Goal: Navigation & Orientation: Find specific page/section

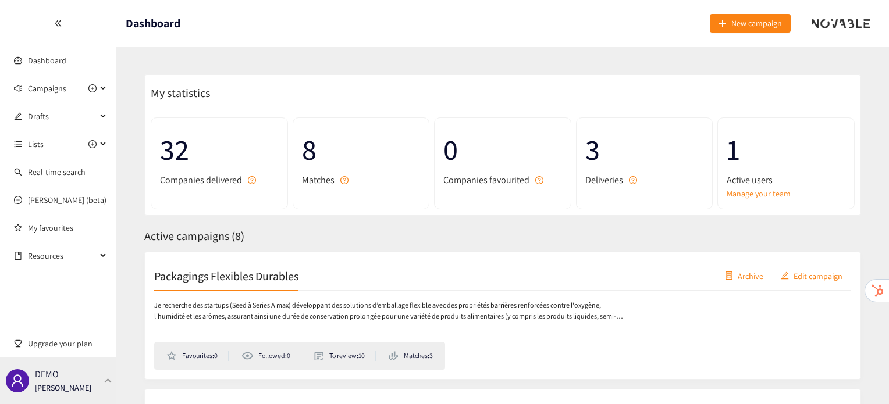
click at [95, 366] on div "DEMO [PERSON_NAME]" at bounding box center [58, 381] width 116 height 47
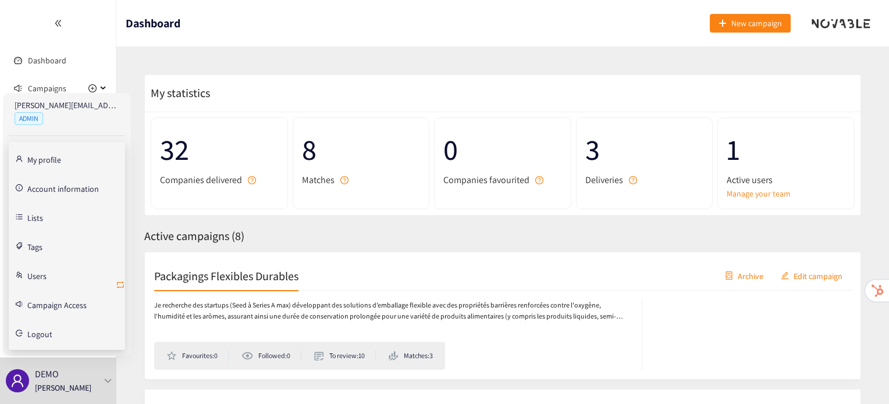
click at [118, 285] on icon "retweet" at bounding box center [120, 284] width 9 height 9
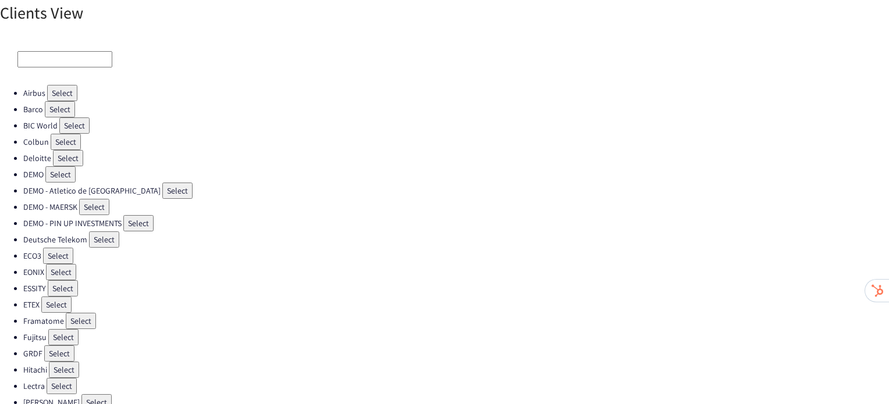
click at [63, 98] on button "Select" at bounding box center [62, 93] width 30 height 16
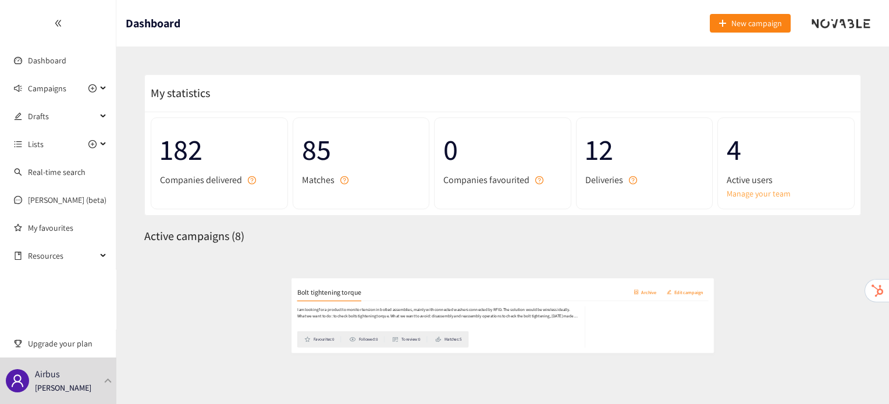
click at [752, 197] on link "Manage your team" at bounding box center [786, 193] width 119 height 13
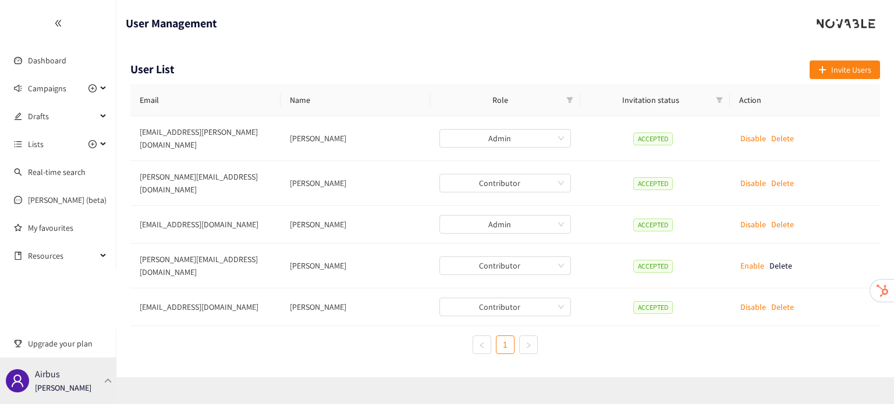
click at [104, 371] on div "Airbus Irene Violetta" at bounding box center [58, 381] width 116 height 47
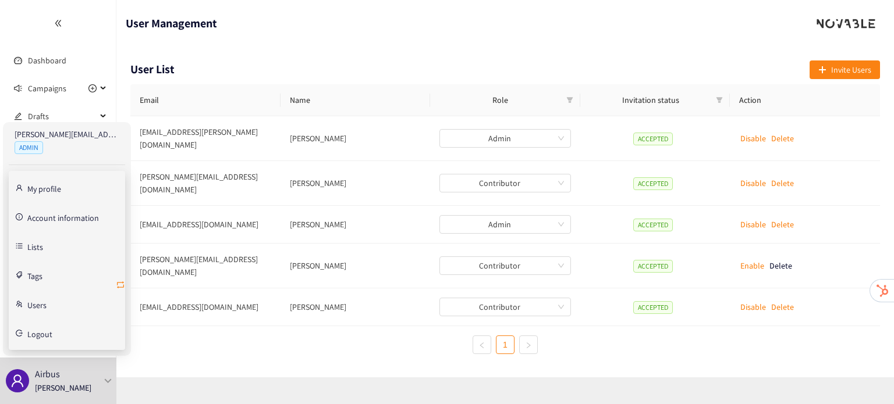
click at [120, 286] on icon "retweet" at bounding box center [120, 285] width 7 height 7
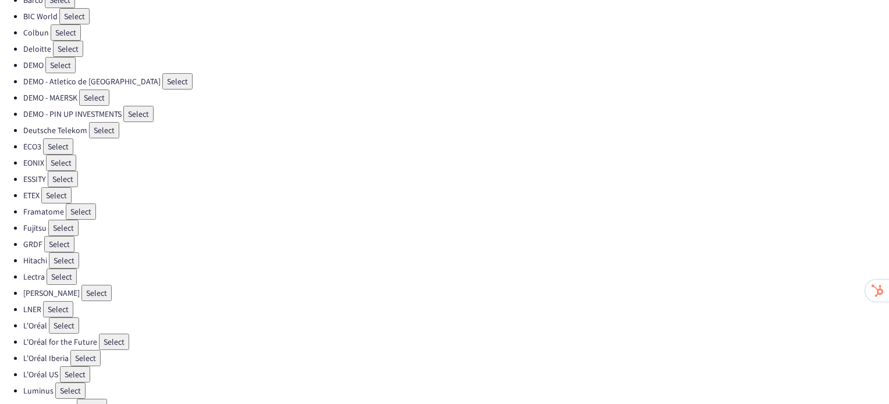
scroll to position [113, 0]
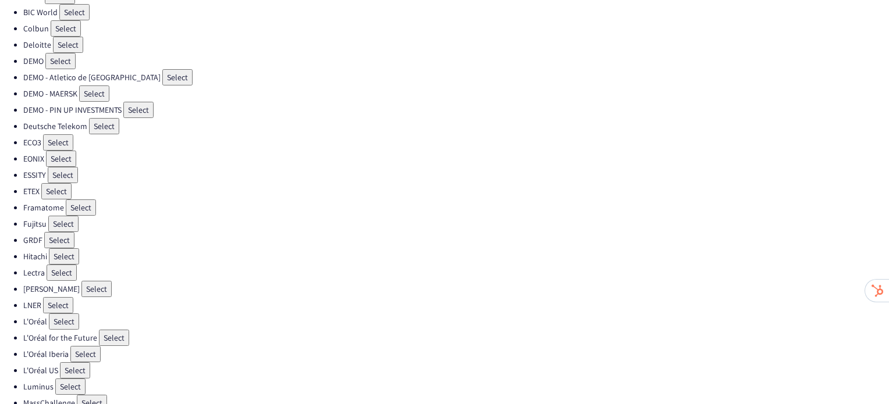
click at [58, 299] on button "Select" at bounding box center [58, 305] width 30 height 16
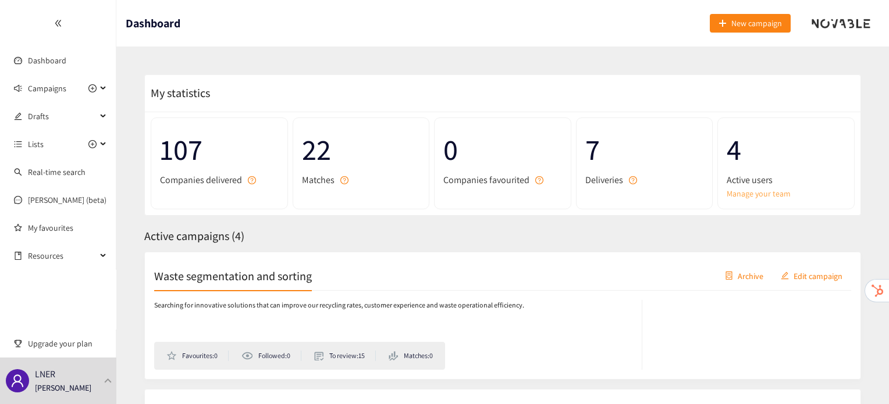
click at [740, 194] on link "Manage your team" at bounding box center [786, 193] width 119 height 13
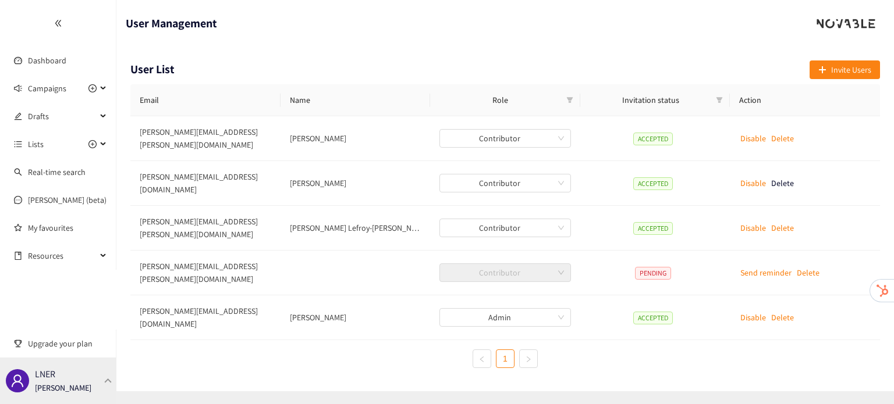
click at [94, 394] on div "LNER Irene Violetta" at bounding box center [58, 381] width 116 height 47
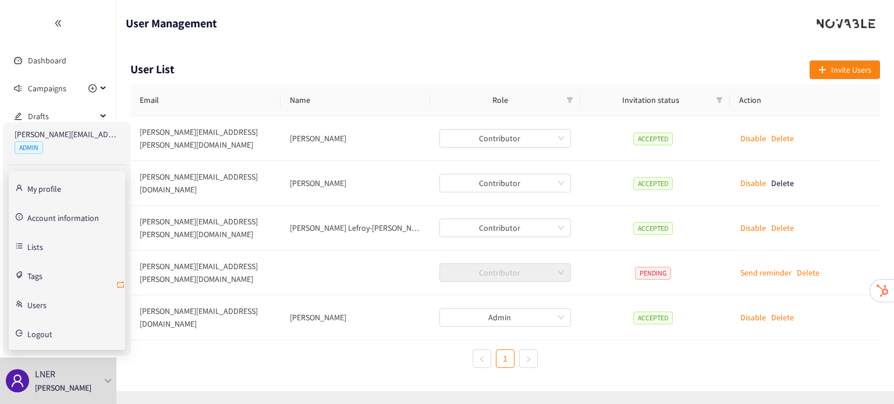
click at [120, 284] on icon "retweet" at bounding box center [120, 284] width 9 height 9
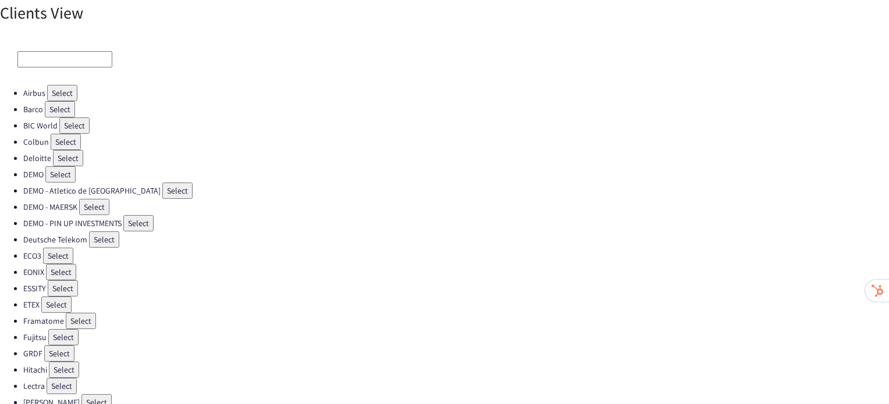
click at [56, 92] on button "Select" at bounding box center [62, 93] width 30 height 16
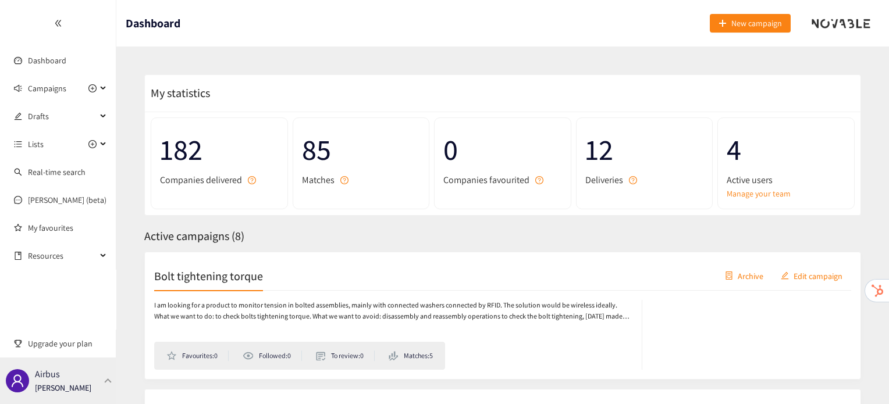
click at [98, 394] on div "Airbus Irene Violetta" at bounding box center [58, 381] width 116 height 47
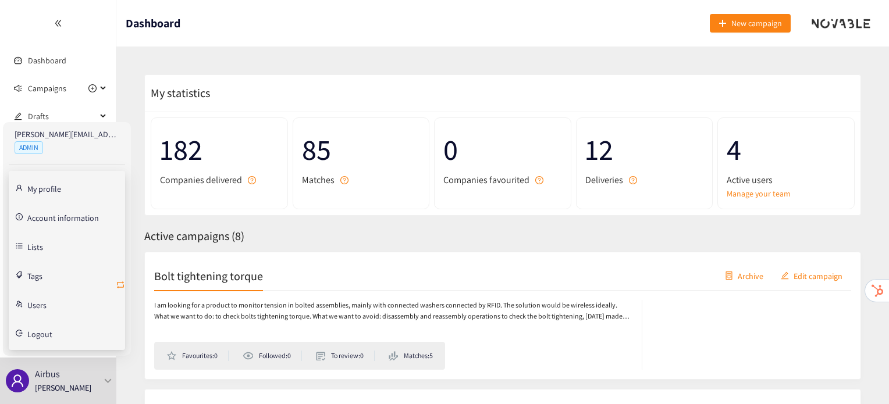
click at [122, 286] on icon "retweet" at bounding box center [120, 285] width 7 height 7
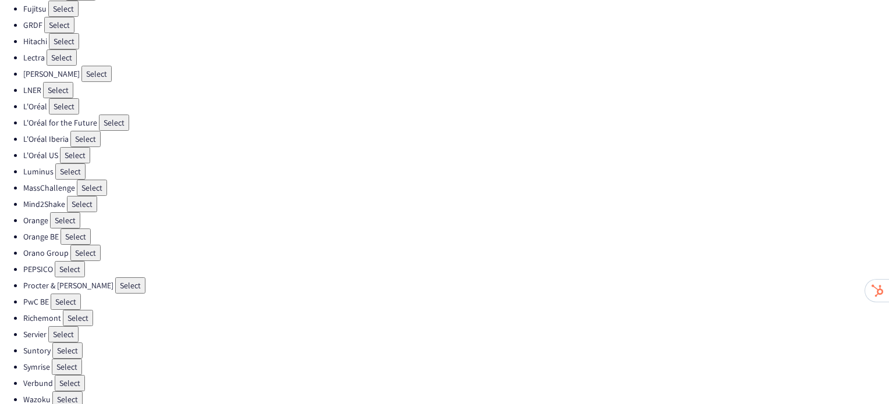
scroll to position [328, 0]
click at [115, 278] on button "Select" at bounding box center [130, 286] width 30 height 16
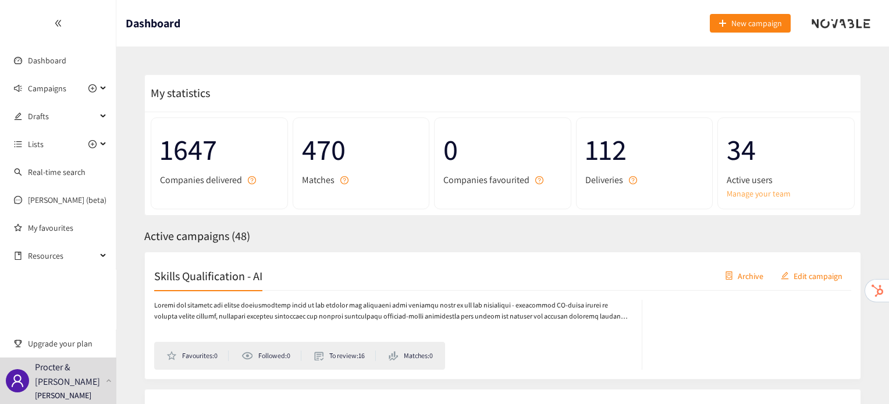
click at [764, 195] on link "Manage your team" at bounding box center [786, 193] width 119 height 13
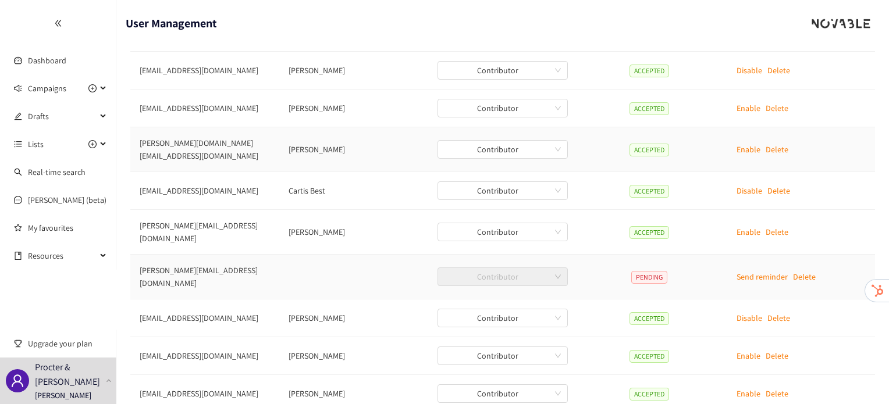
scroll to position [140, 0]
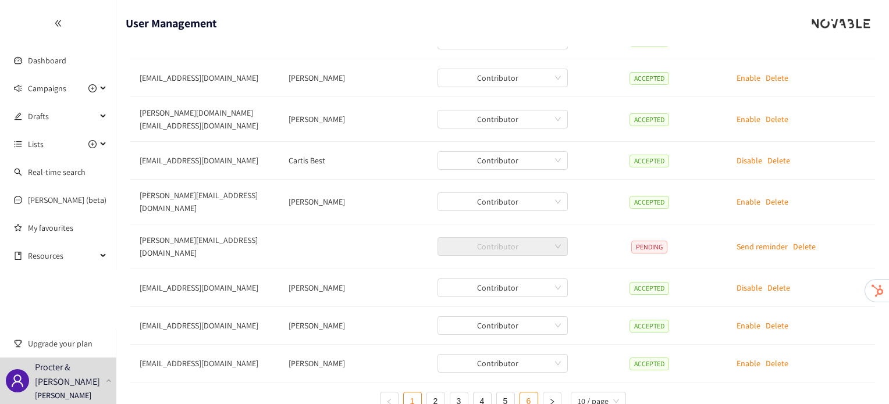
click at [528, 393] on link "6" at bounding box center [528, 401] width 17 height 17
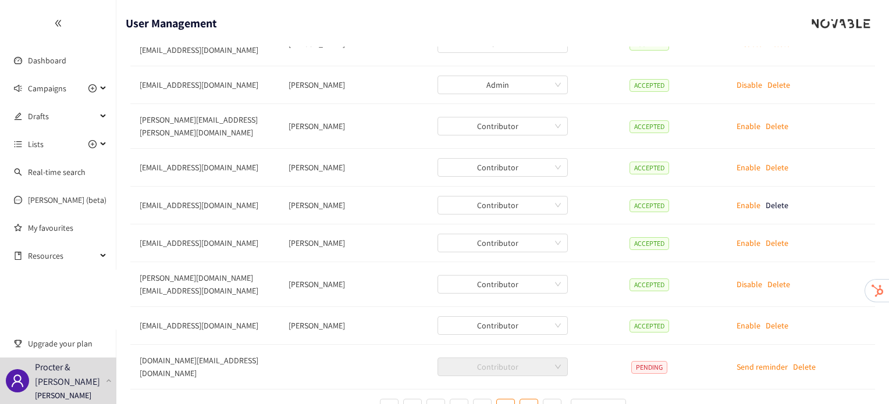
click at [500, 400] on link "5" at bounding box center [505, 408] width 17 height 17
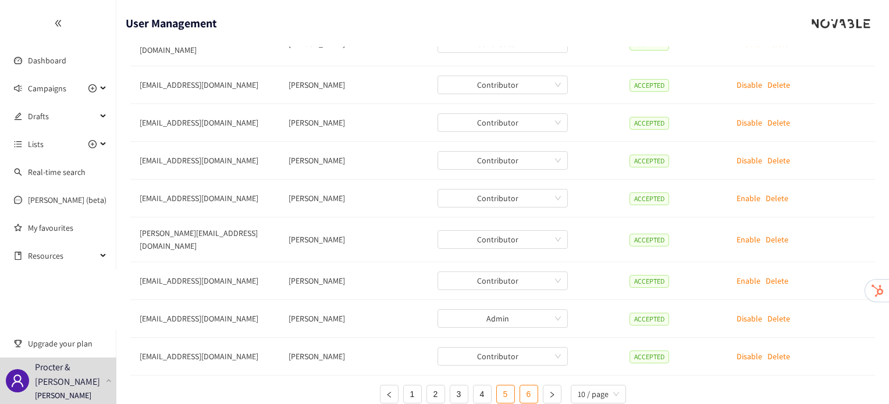
click at [531, 386] on link "6" at bounding box center [528, 394] width 17 height 17
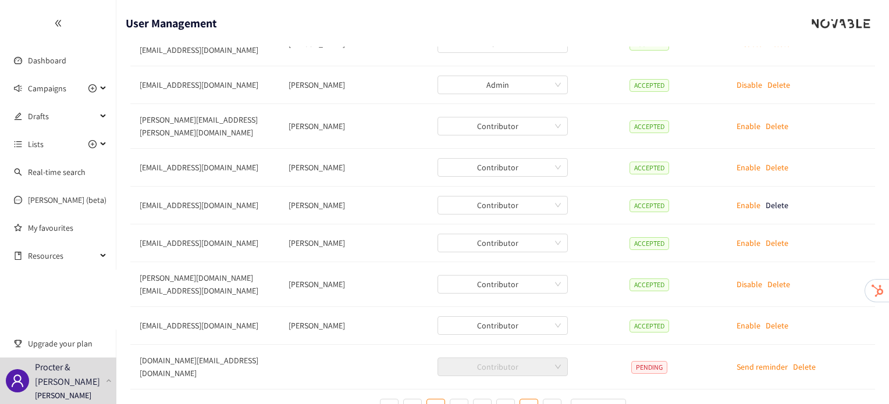
click at [435, 400] on link "2" at bounding box center [435, 408] width 17 height 17
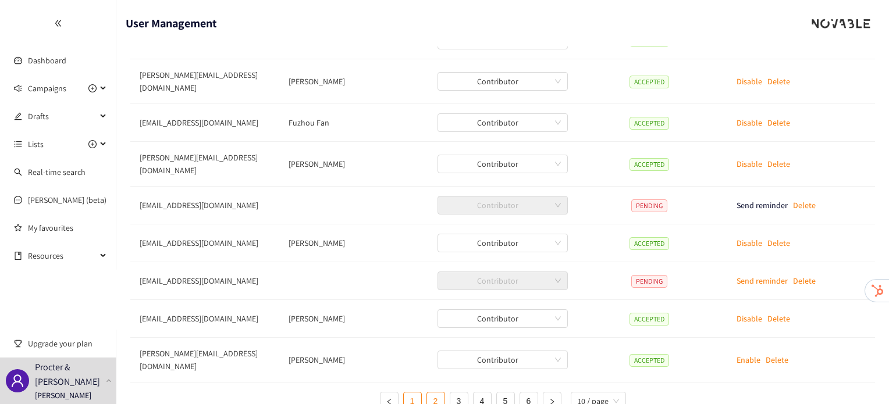
click at [417, 393] on link "1" at bounding box center [412, 401] width 17 height 17
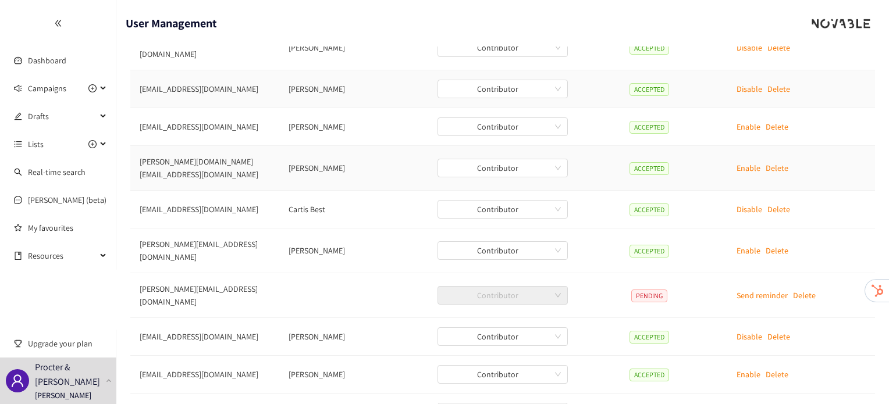
scroll to position [90, 0]
click at [102, 389] on div "Procter & Gamble Irene Violetta" at bounding box center [58, 381] width 116 height 47
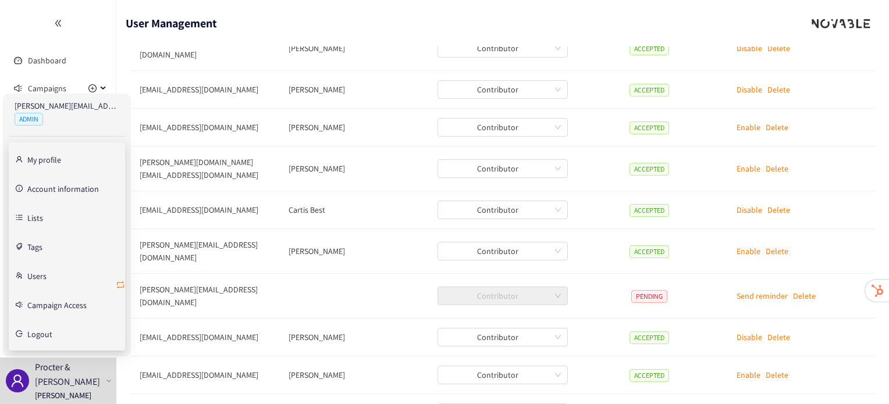
click at [121, 282] on icon "retweet" at bounding box center [120, 285] width 7 height 7
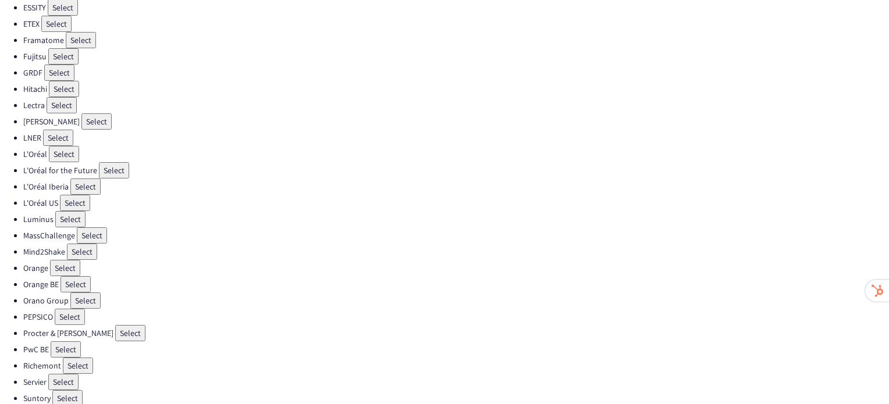
scroll to position [282, 0]
click at [73, 357] on button "Select" at bounding box center [78, 365] width 30 height 16
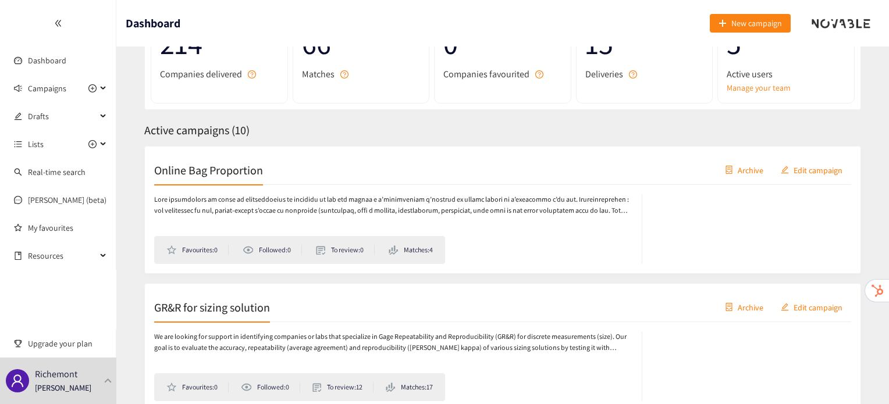
scroll to position [106, 0]
click at [733, 90] on link "Manage your team" at bounding box center [786, 87] width 119 height 13
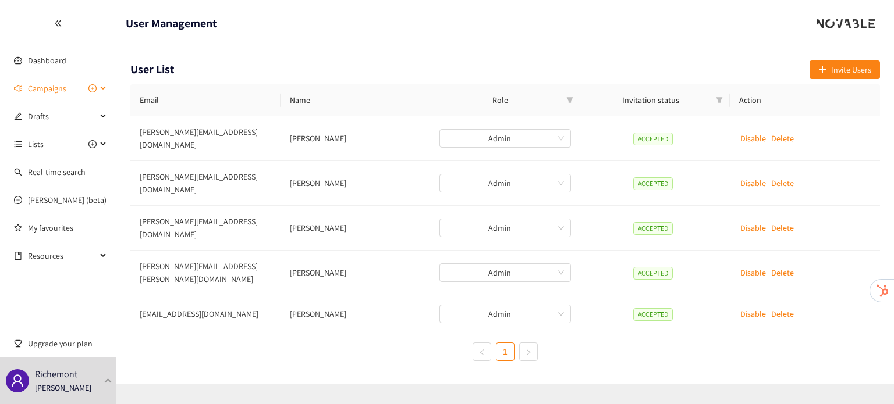
click at [40, 84] on span "Campaigns" at bounding box center [47, 88] width 38 height 23
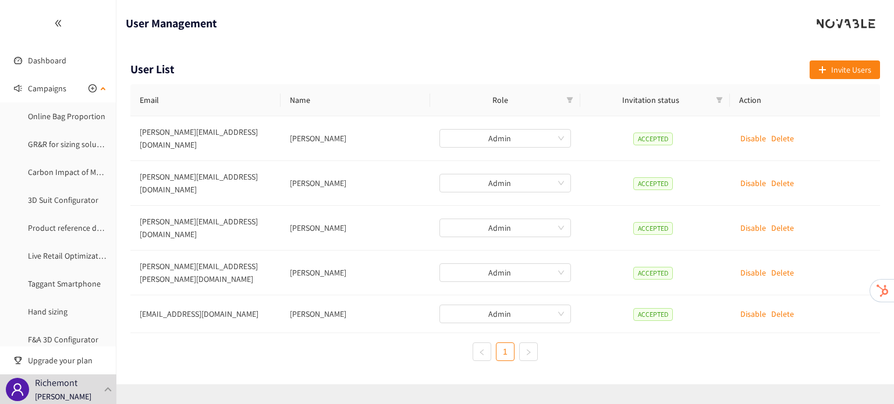
scroll to position [30, 0]
click at [63, 287] on link "Hand sizing" at bounding box center [48, 281] width 40 height 10
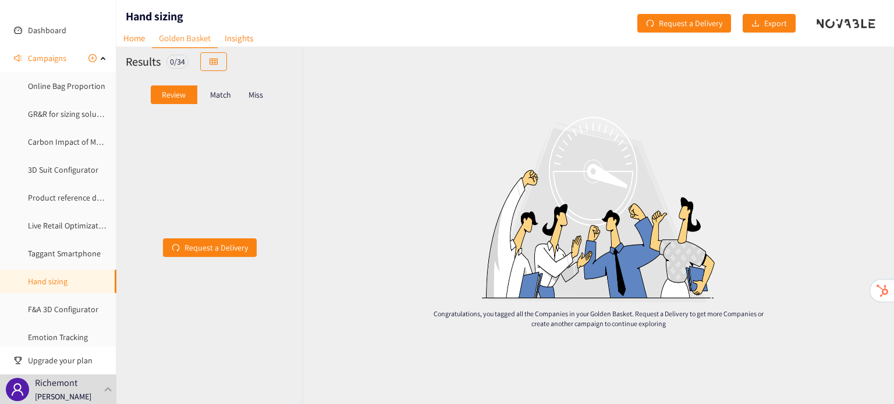
click at [224, 97] on p "Match" at bounding box center [220, 94] width 21 height 9
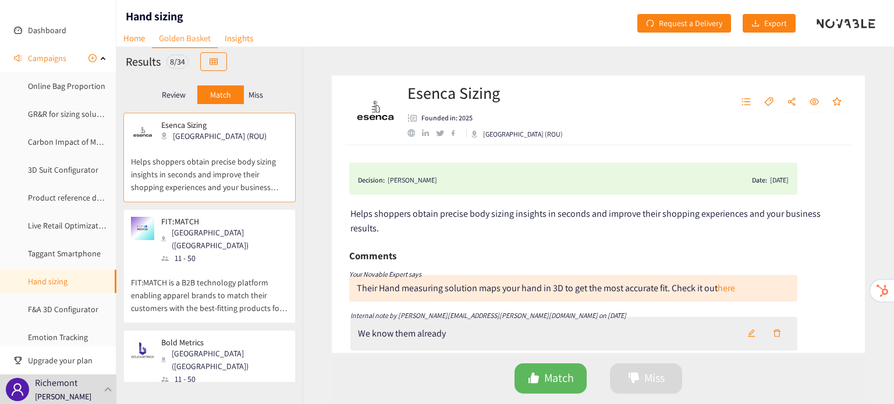
click at [206, 265] on p "FIT:MATCH is a B2B technology platform enabling apparel brands to match their c…" at bounding box center [209, 290] width 157 height 50
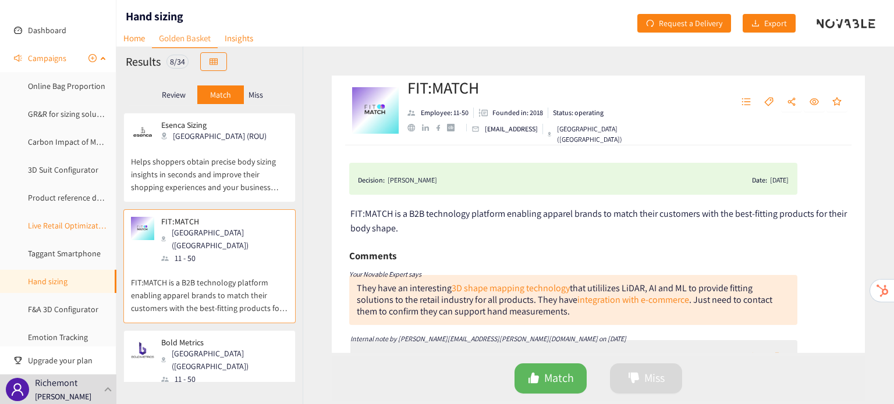
click at [65, 224] on link "Live Retail Optimization" at bounding box center [68, 225] width 81 height 10
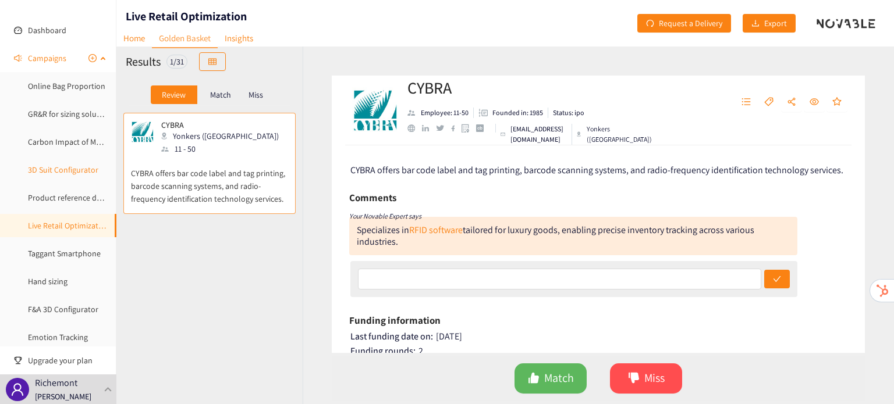
click at [49, 172] on link "3D Suit Configurator" at bounding box center [63, 170] width 70 height 10
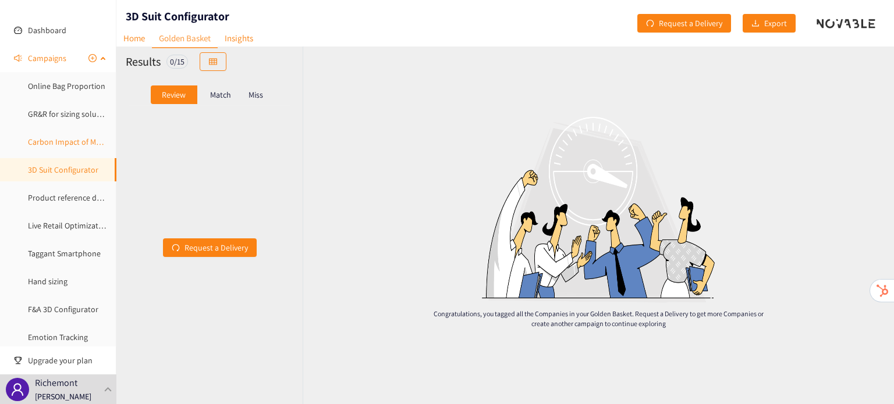
click at [59, 137] on link "Carbon Impact of Media Campaigns" at bounding box center [89, 142] width 123 height 10
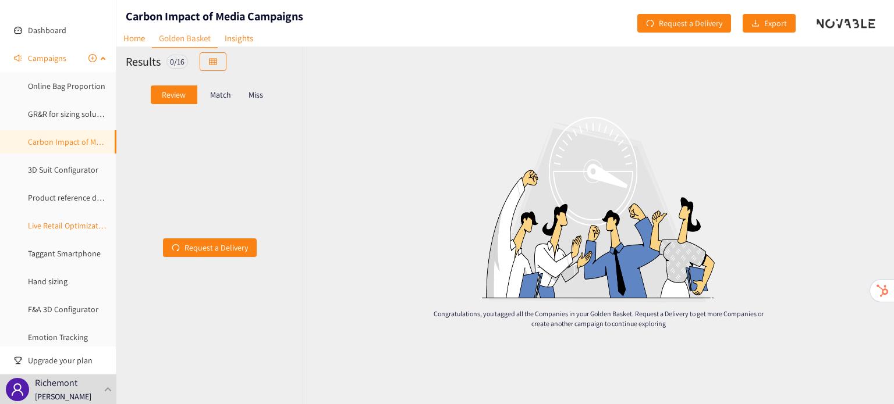
click at [49, 220] on link "Live Retail Optimization" at bounding box center [68, 225] width 81 height 10
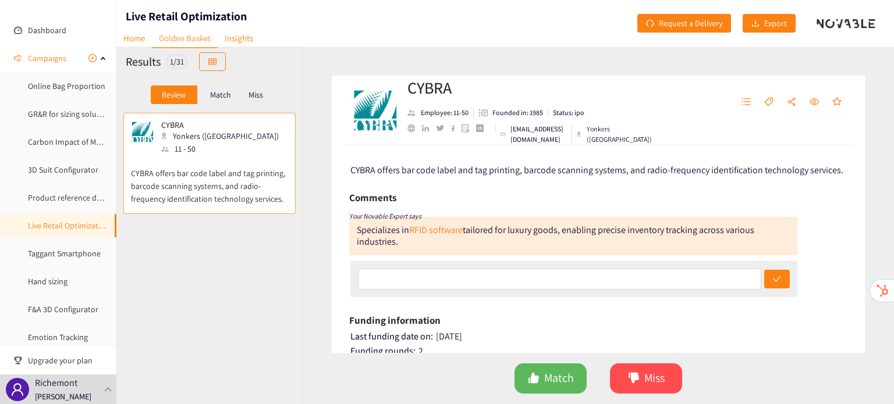
click at [228, 91] on p "Match" at bounding box center [220, 94] width 21 height 9
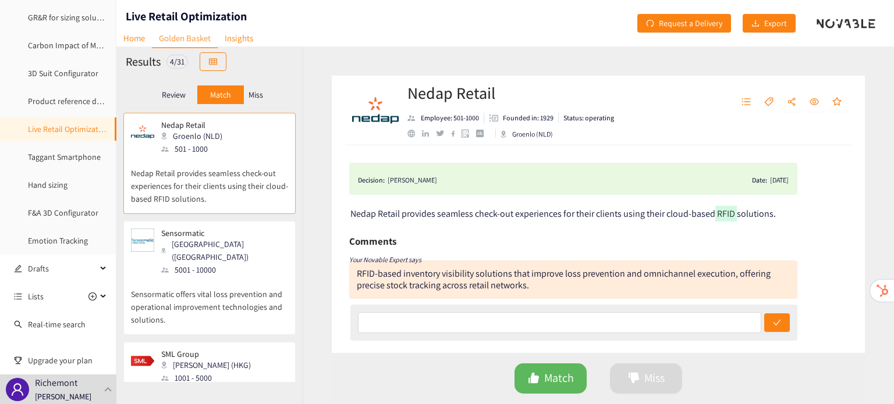
scroll to position [128, 0]
click at [252, 261] on div "Sensormatic Boca Raton (USA) 5001 - 10000" at bounding box center [209, 253] width 157 height 48
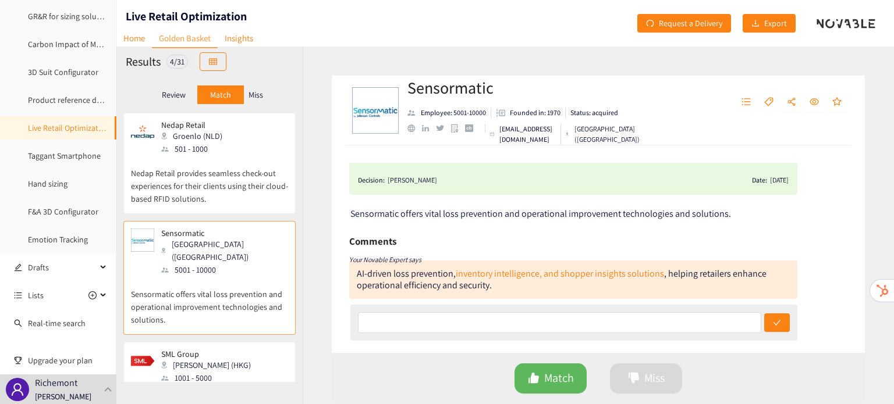
scroll to position [149, 0]
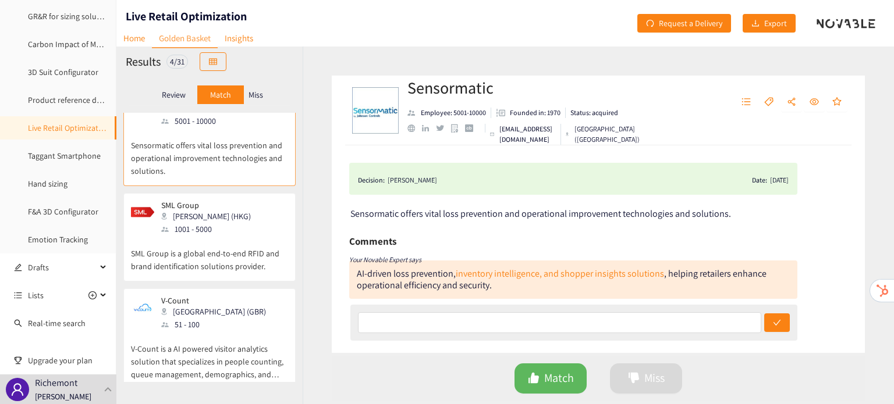
click at [208, 296] on p "V-Count" at bounding box center [213, 300] width 105 height 9
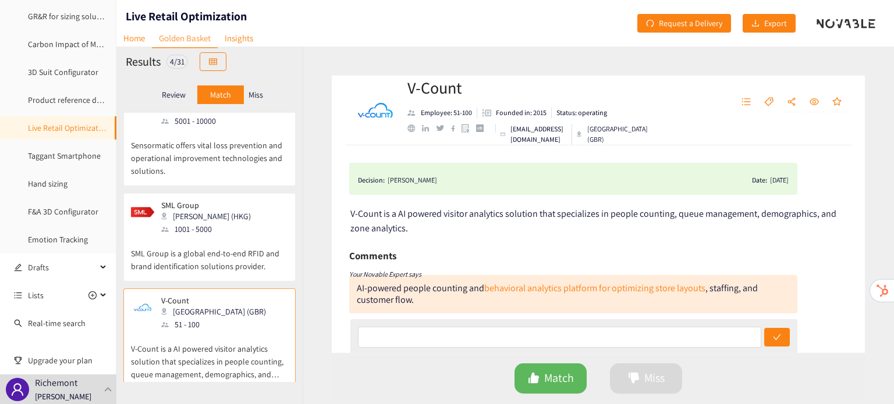
click at [260, 90] on p "Miss" at bounding box center [255, 94] width 15 height 9
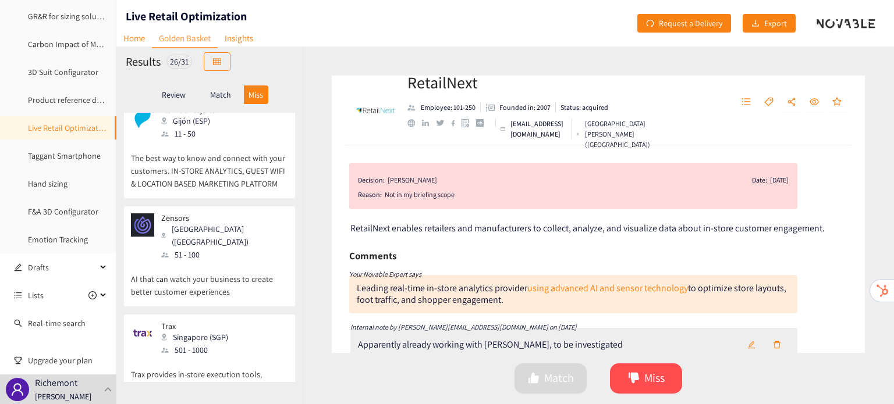
click at [217, 248] on div "51 - 100" at bounding box center [224, 254] width 126 height 13
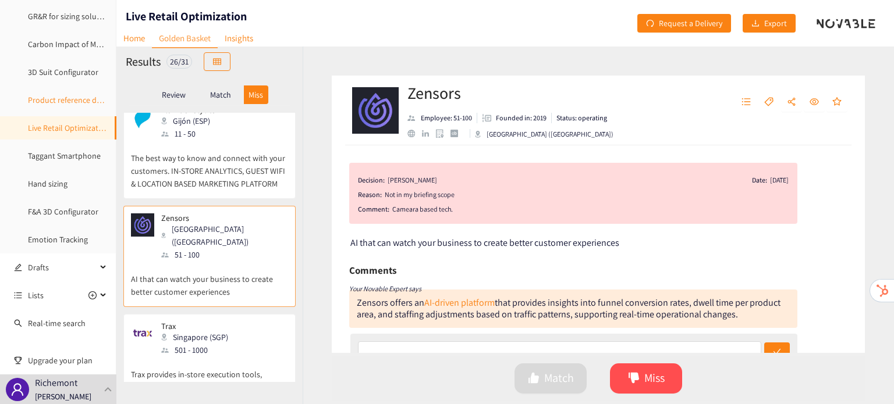
click at [61, 99] on link "Product reference detection" at bounding box center [76, 100] width 97 height 10
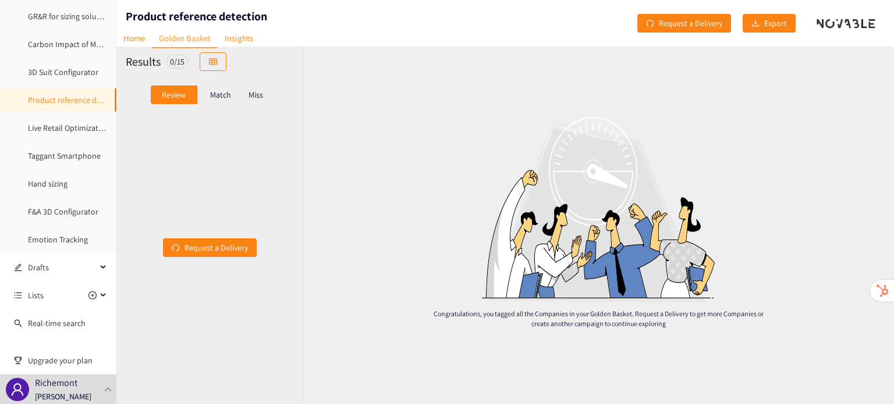
click at [259, 97] on p "Miss" at bounding box center [255, 94] width 15 height 9
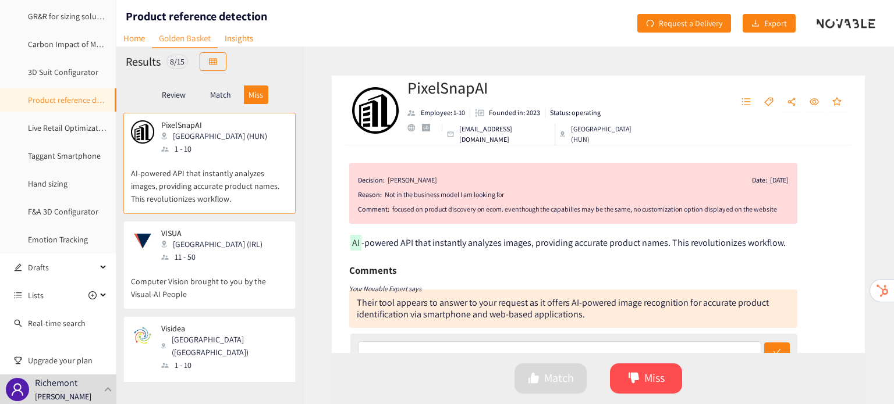
click at [203, 253] on div "11 - 50" at bounding box center [215, 257] width 108 height 13
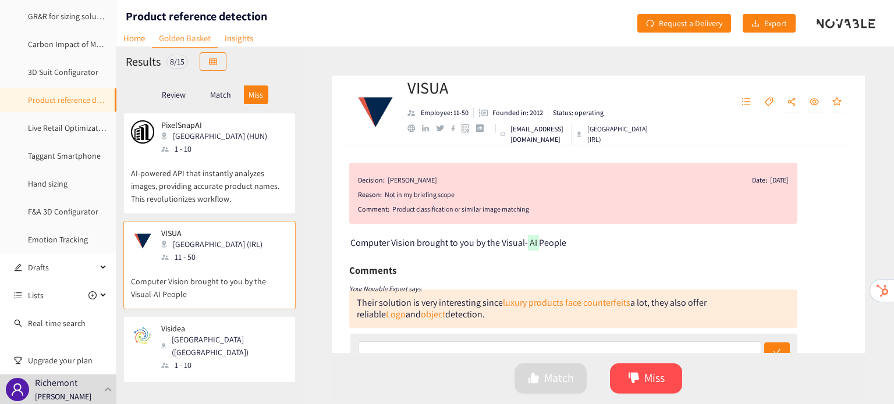
click at [215, 96] on p "Match" at bounding box center [220, 94] width 21 height 9
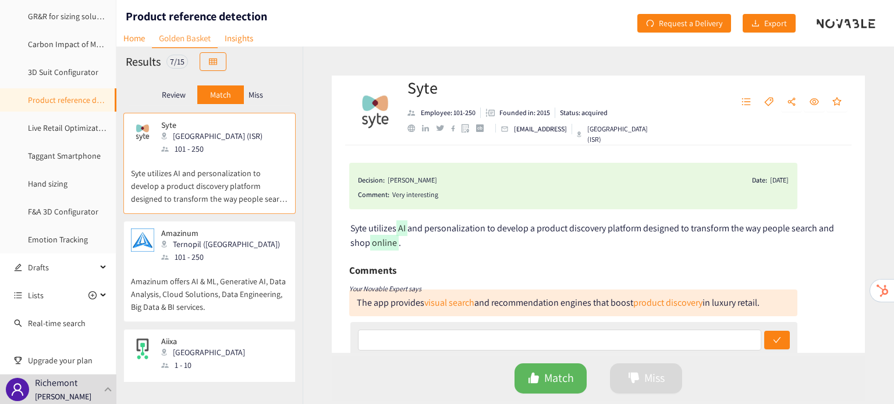
click at [187, 347] on div "USA" at bounding box center [206, 352] width 91 height 13
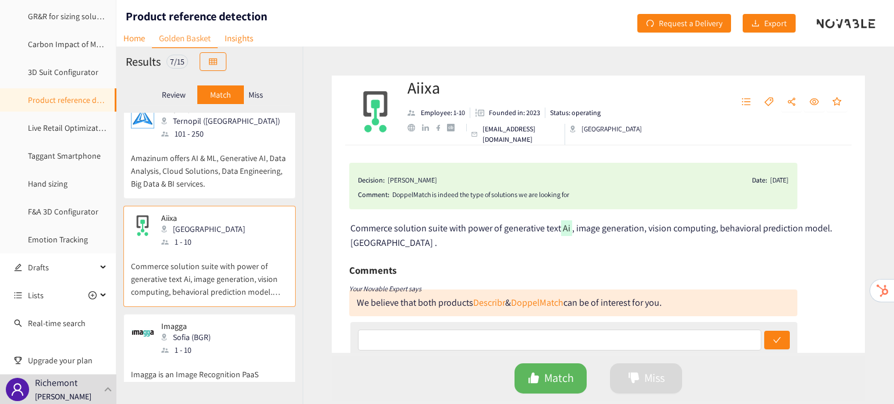
scroll to position [126, 0]
click at [187, 347] on div "1 - 10" at bounding box center [189, 347] width 56 height 13
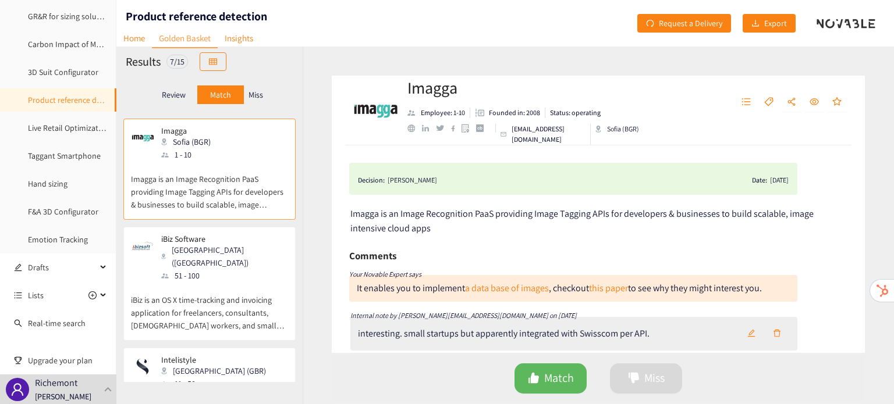
scroll to position [321, 0]
click at [88, 237] on link "Emotion Tracking" at bounding box center [58, 239] width 60 height 10
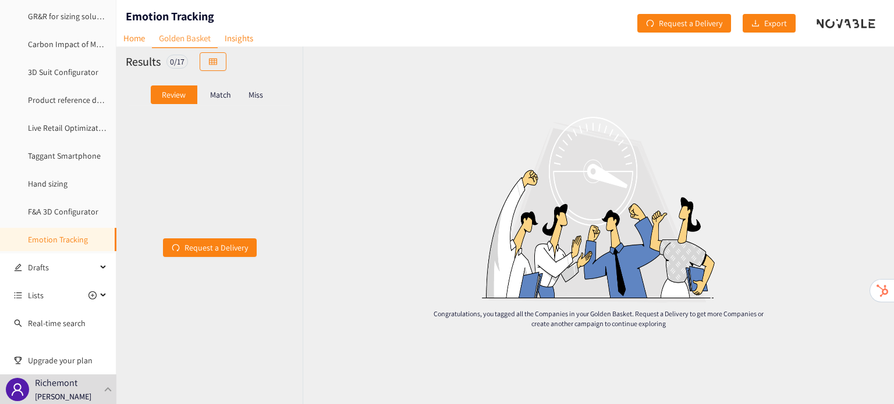
click at [225, 99] on div "Match" at bounding box center [220, 95] width 47 height 19
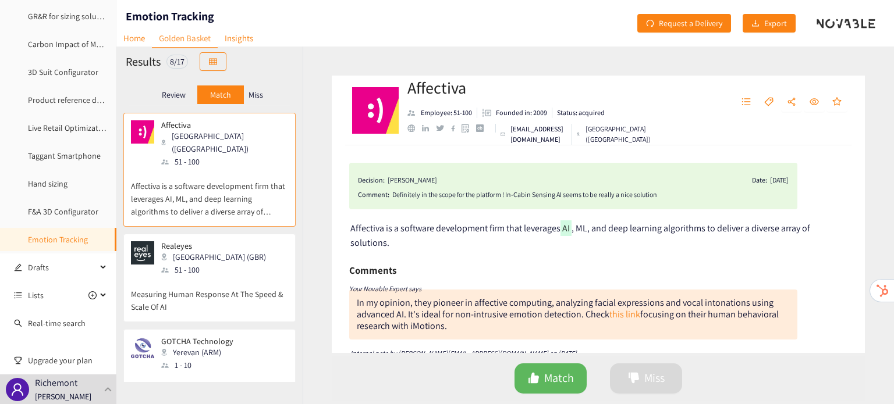
click at [201, 297] on p "Measuring Human Response At The Speed & Scale Of AI" at bounding box center [209, 294] width 157 height 37
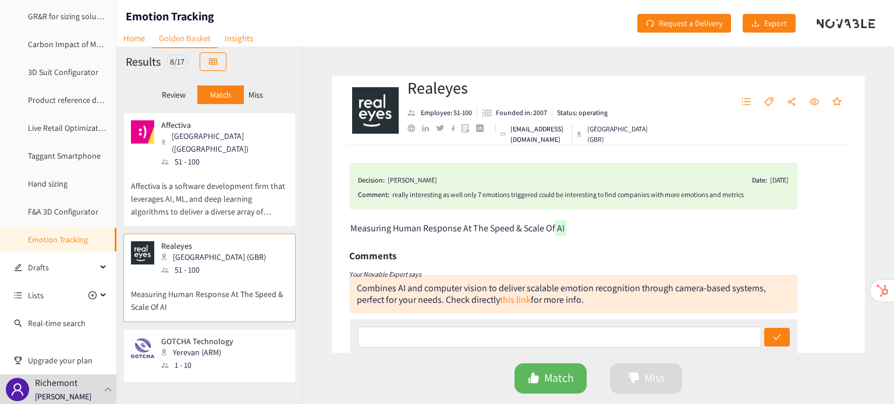
click at [256, 96] on p "Miss" at bounding box center [255, 94] width 15 height 9
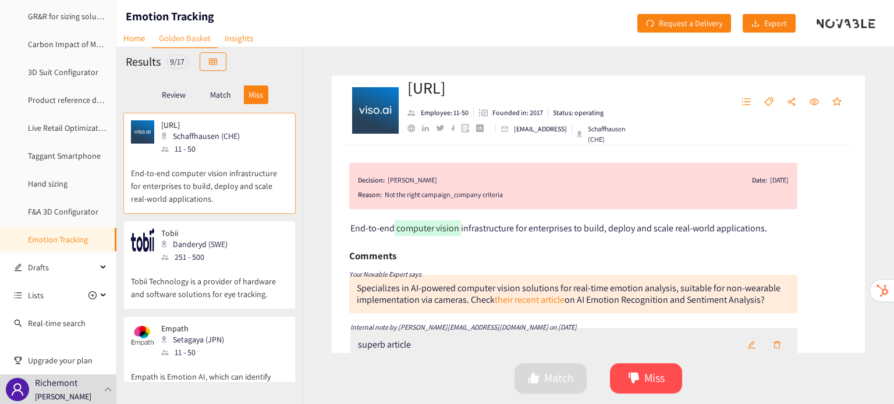
click at [223, 264] on p "Tobii Technology is a provider of hardware and software solutions for eye track…" at bounding box center [209, 282] width 157 height 37
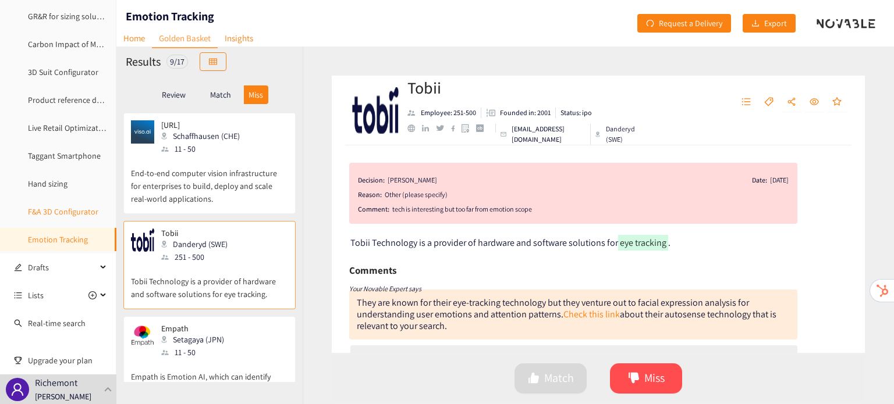
click at [61, 209] on link "F&A 3D Configurator" at bounding box center [63, 212] width 70 height 10
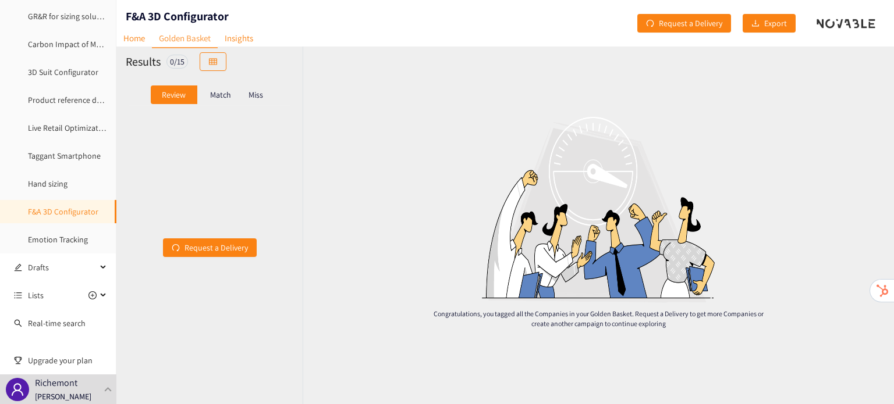
click at [224, 98] on p "Match" at bounding box center [220, 94] width 21 height 9
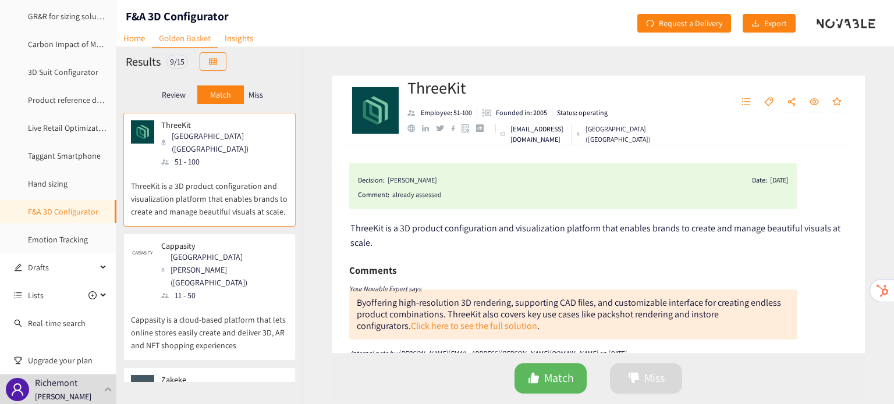
click at [239, 241] on div "Cappasity Santa Clara (USA) 11 - 50" at bounding box center [209, 271] width 157 height 61
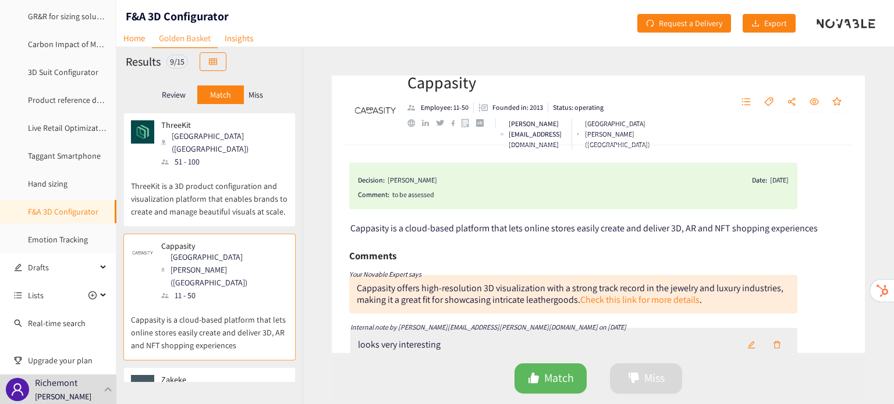
click at [256, 95] on p "Miss" at bounding box center [255, 94] width 15 height 9
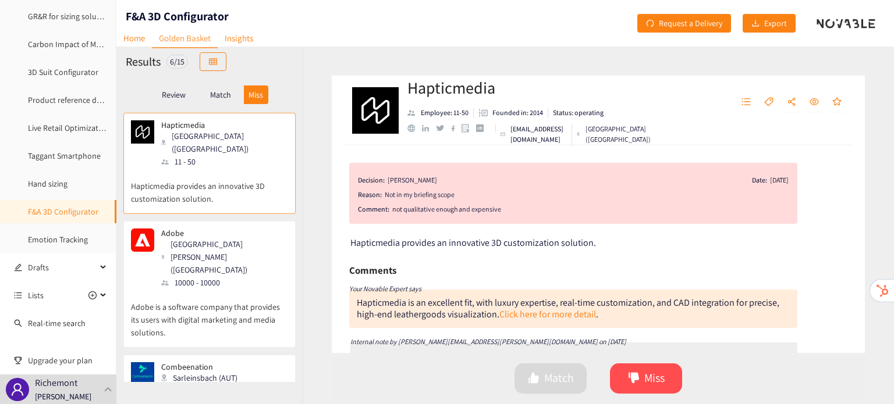
click at [205, 372] on div "Sarleinsbach (AUT)" at bounding box center [202, 378] width 83 height 13
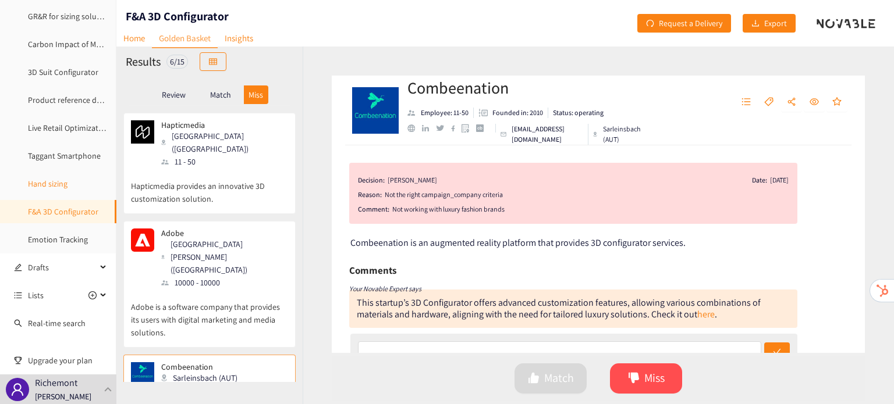
click at [59, 185] on link "Hand sizing" at bounding box center [48, 184] width 40 height 10
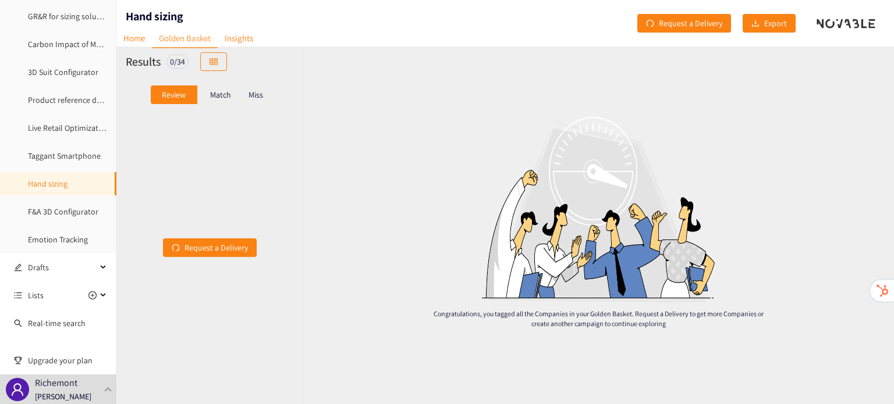
click at [224, 87] on div "Match" at bounding box center [220, 95] width 47 height 19
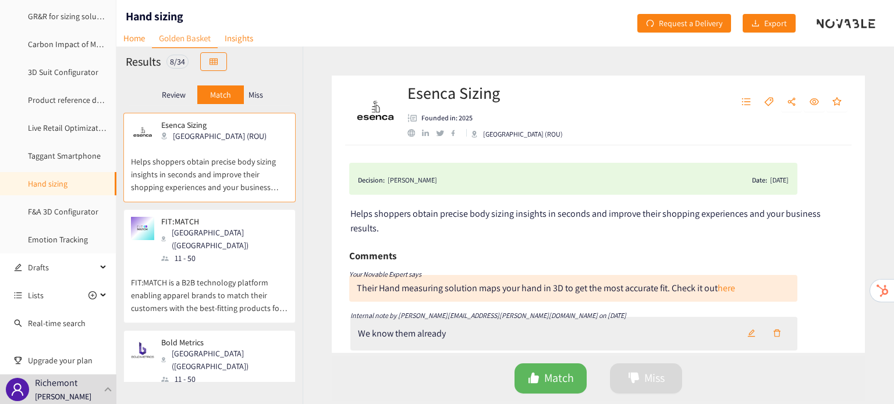
click at [222, 265] on p "FIT:MATCH is a B2B technology platform enabling apparel brands to match their c…" at bounding box center [209, 290] width 157 height 50
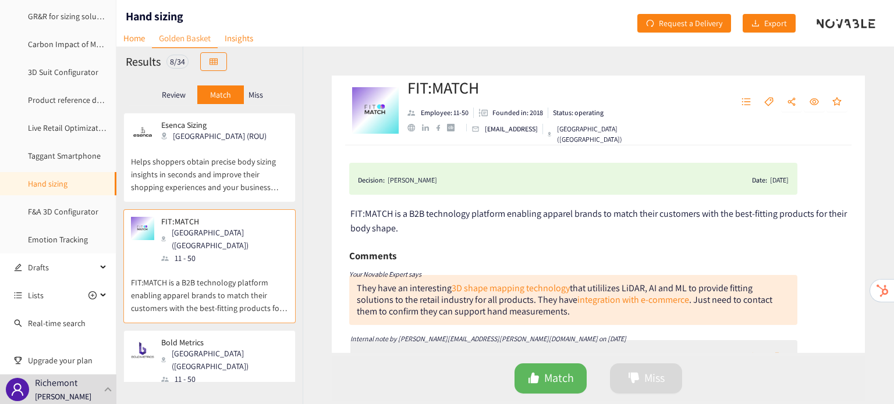
click at [246, 90] on div "Miss" at bounding box center [256, 95] width 24 height 19
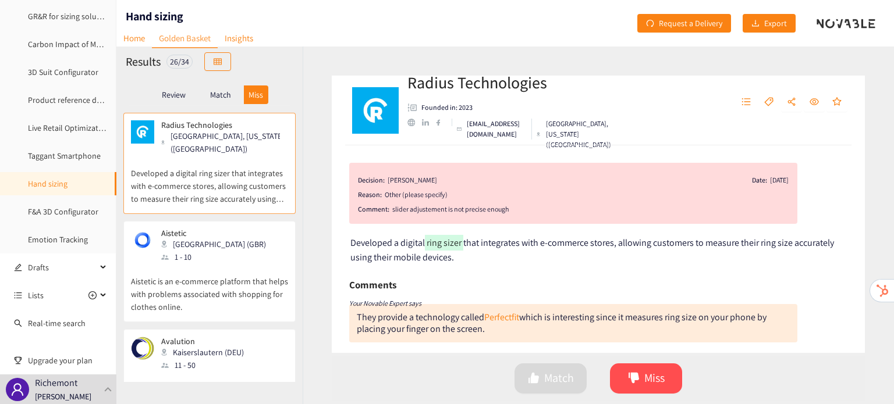
click at [225, 346] on div "Kaiserslautern (DEU)" at bounding box center [206, 352] width 90 height 13
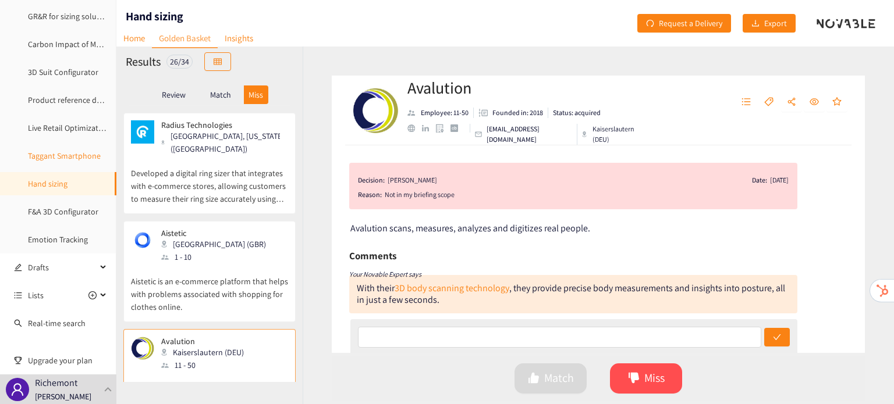
click at [62, 155] on link "Taggant Smartphone" at bounding box center [64, 156] width 73 height 10
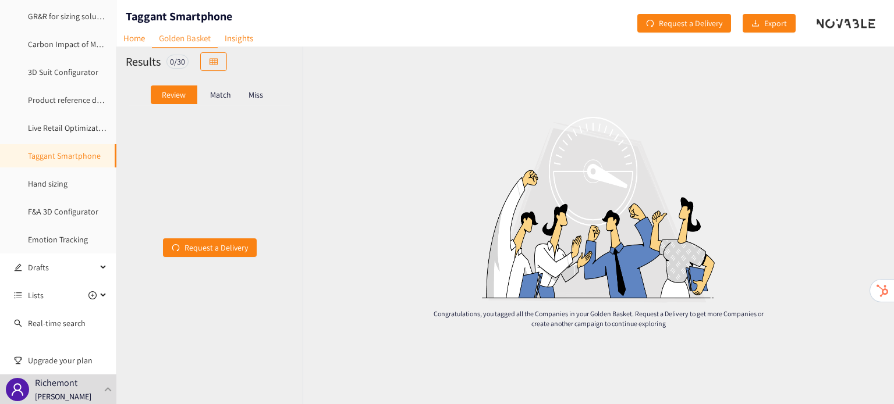
click at [229, 101] on div "Match" at bounding box center [220, 95] width 47 height 19
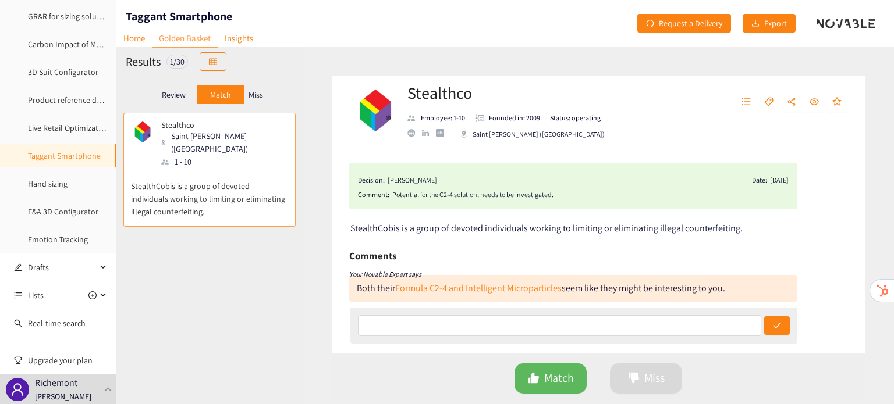
click at [266, 94] on div "Miss" at bounding box center [256, 95] width 24 height 19
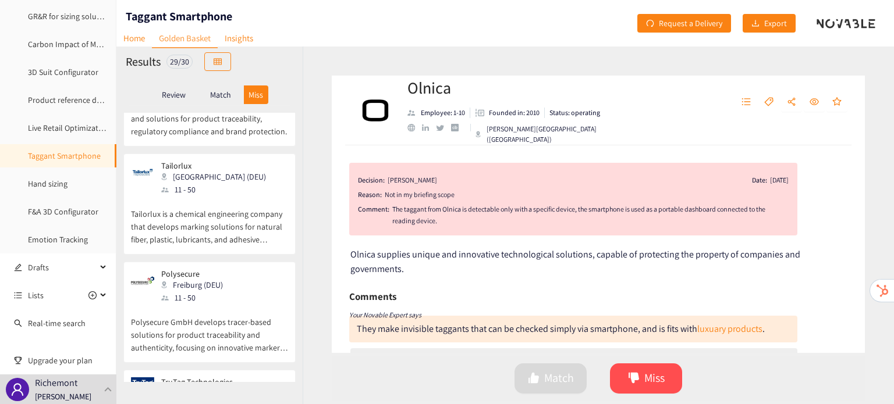
scroll to position [538, 0]
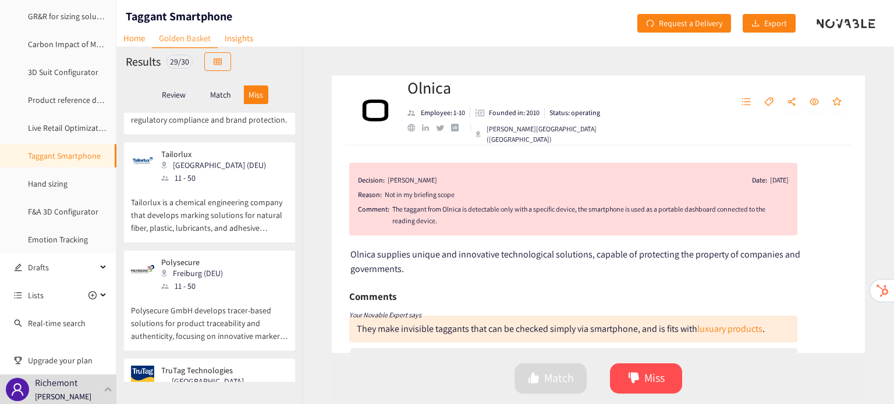
click at [273, 207] on p "Tailorlux is a chemical engineering company that develops marking solutions for…" at bounding box center [209, 209] width 157 height 50
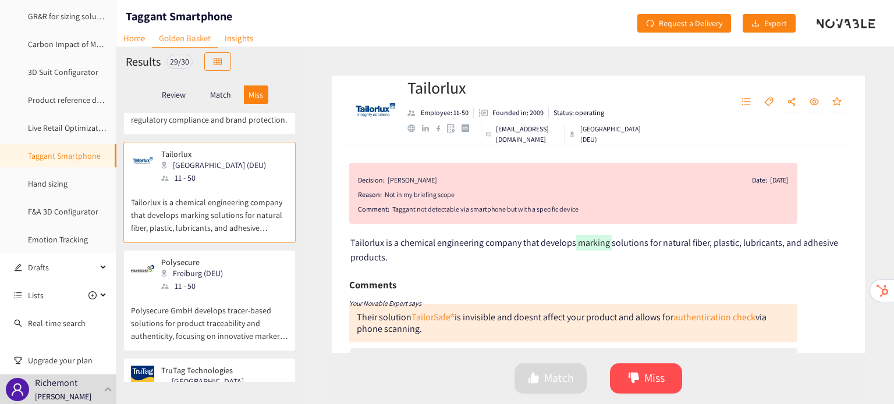
click at [258, 293] on p "Polysecure GmbH develops tracer-based solutions for product traceability and au…" at bounding box center [209, 318] width 157 height 50
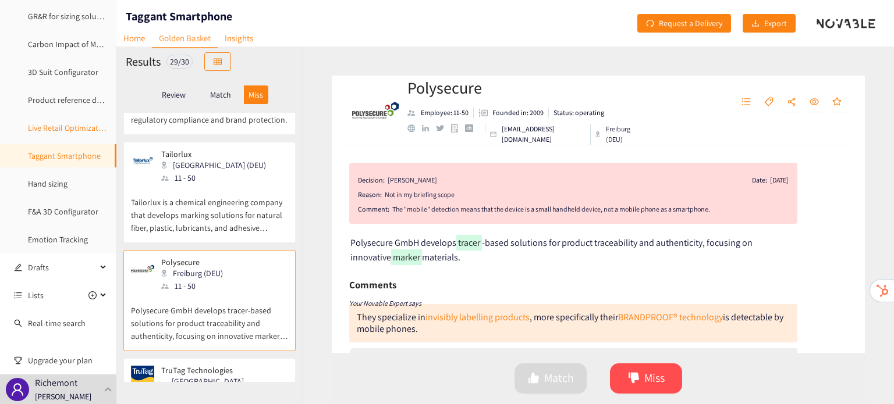
click at [67, 130] on link "Live Retail Optimization" at bounding box center [68, 128] width 81 height 10
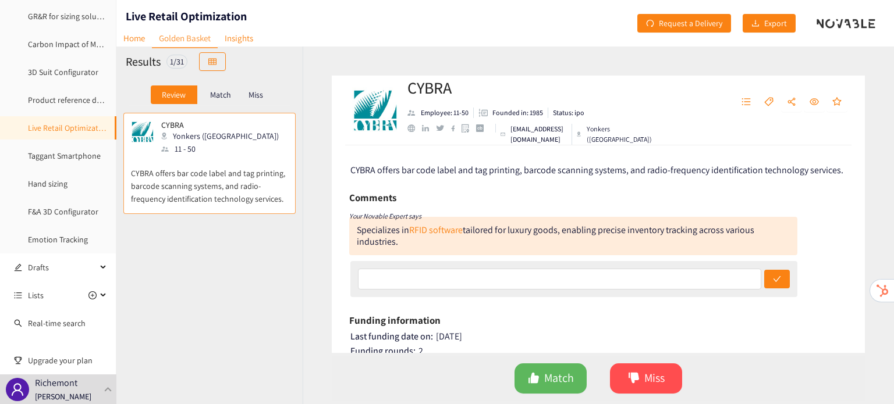
click at [263, 98] on p "Miss" at bounding box center [255, 94] width 15 height 9
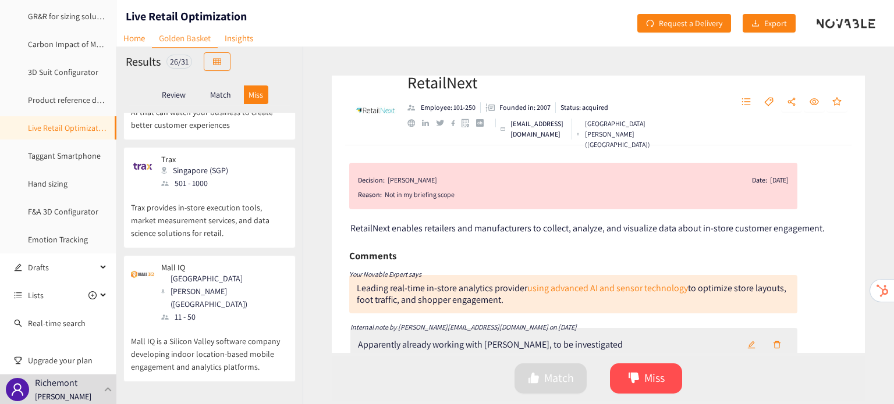
scroll to position [316, 0]
click at [223, 318] on div "RetailNext San Jose (USA) 101 - 250 RetailNext enables retailers and manufactur…" at bounding box center [209, 247] width 186 height 269
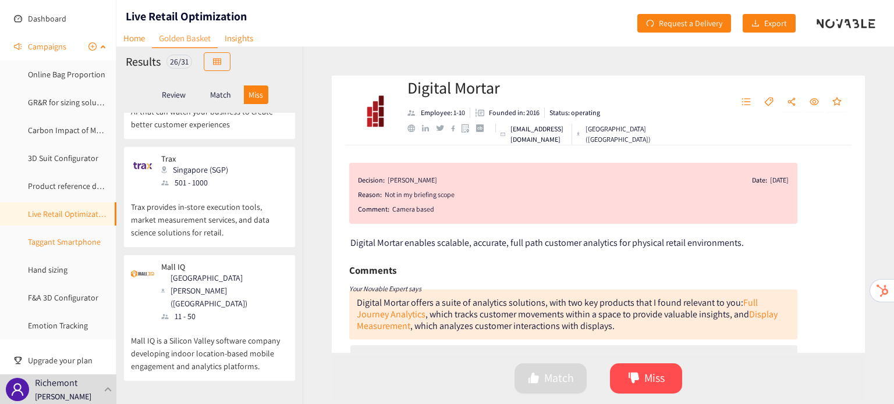
scroll to position [40, 0]
click at [76, 184] on link "Product reference detection" at bounding box center [76, 188] width 97 height 10
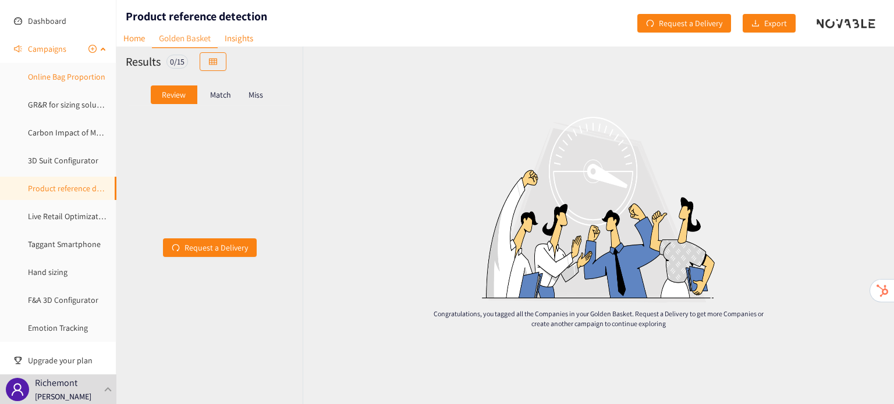
click at [61, 75] on link "Online Bag Proportion" at bounding box center [66, 77] width 77 height 10
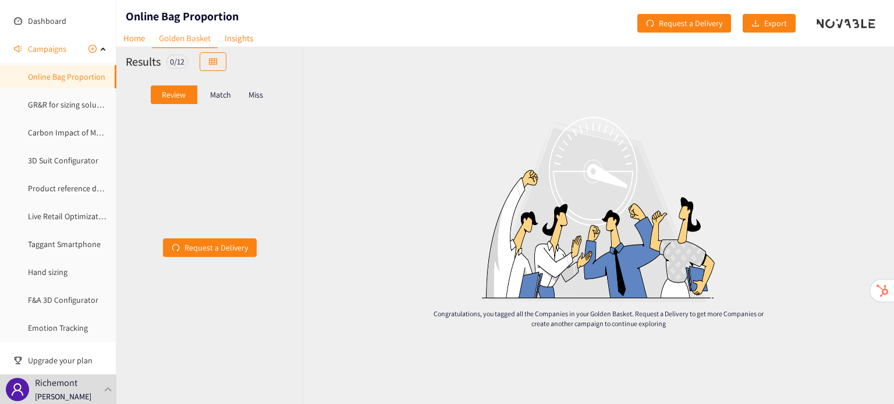
click at [252, 99] on p "Miss" at bounding box center [255, 94] width 15 height 9
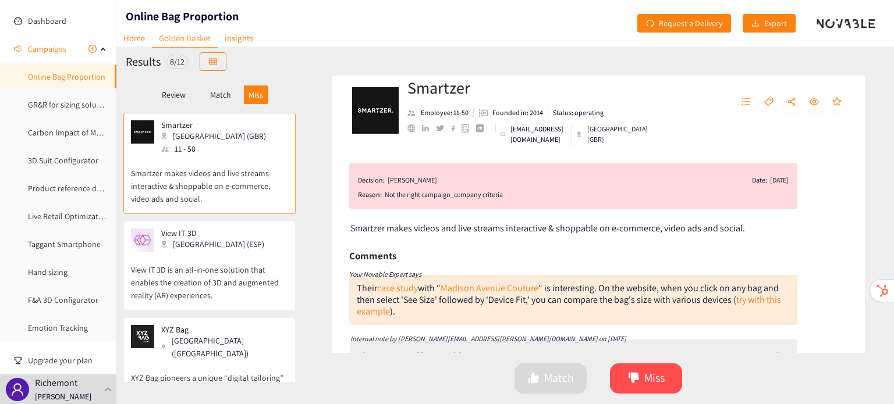
click at [258, 333] on div "XYZ Bag Torino (ITA)" at bounding box center [209, 342] width 157 height 35
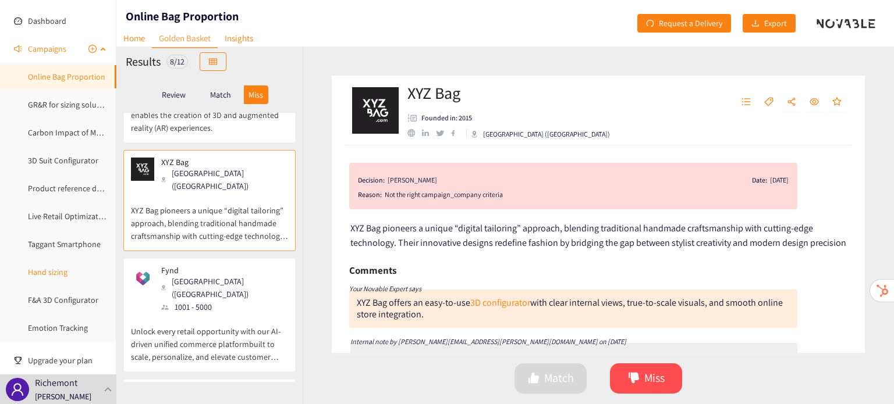
scroll to position [202, 0]
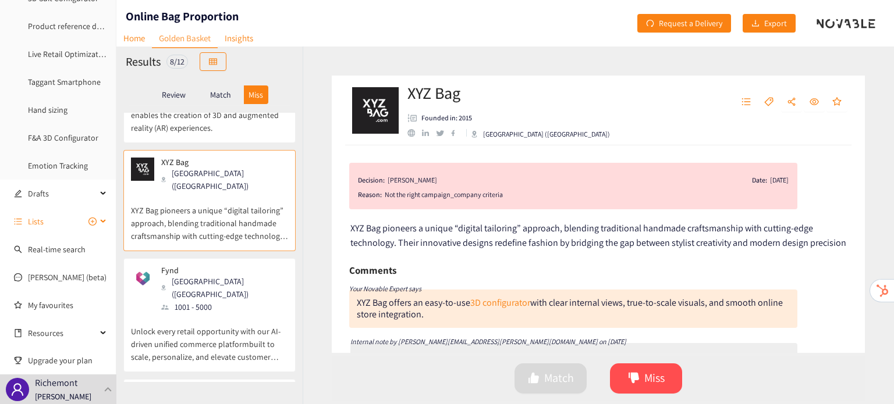
click at [51, 222] on span "Lists" at bounding box center [62, 221] width 69 height 23
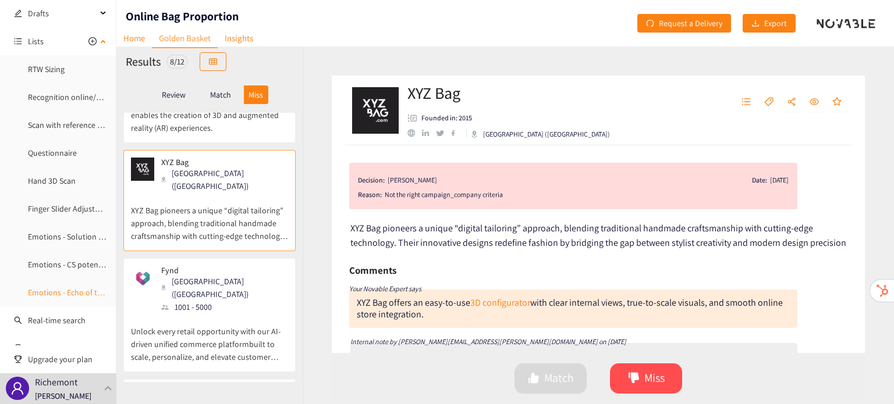
click at [49, 287] on link "Emotions - Echo of the Soul" at bounding box center [75, 292] width 95 height 10
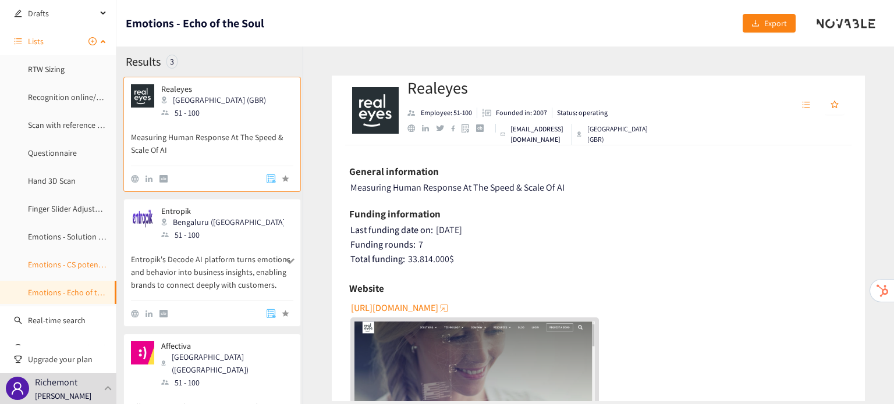
click at [54, 262] on link "Emotions - CS potential solutions" at bounding box center [86, 264] width 116 height 10
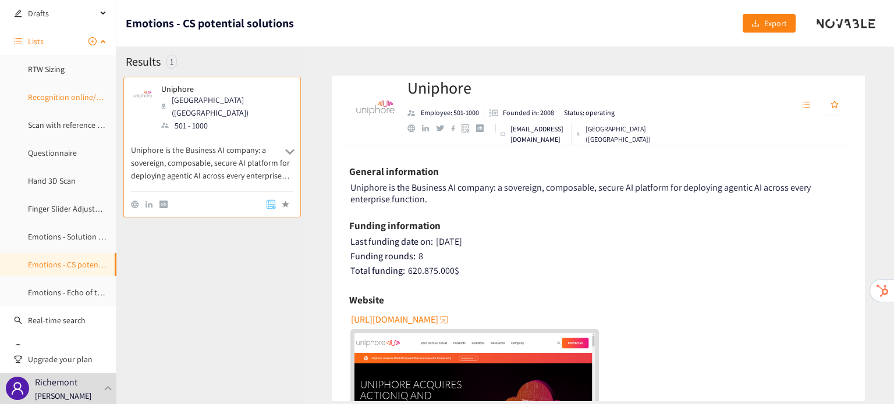
click at [47, 94] on link "Recognition online/e-com" at bounding box center [73, 97] width 90 height 10
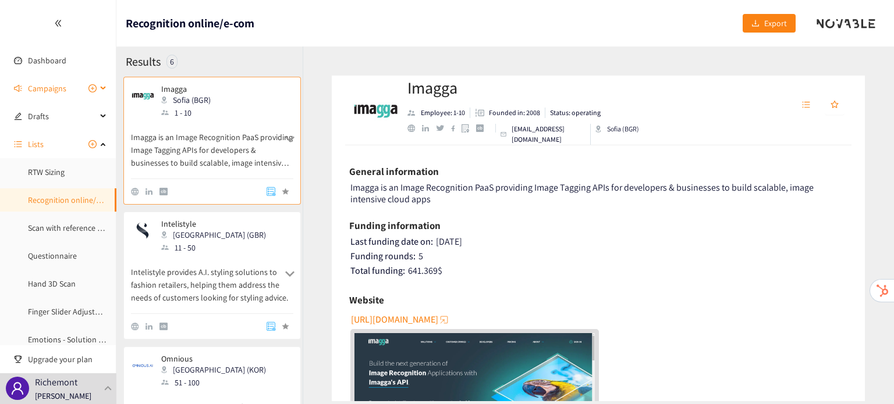
click at [45, 90] on span "Campaigns" at bounding box center [47, 88] width 38 height 23
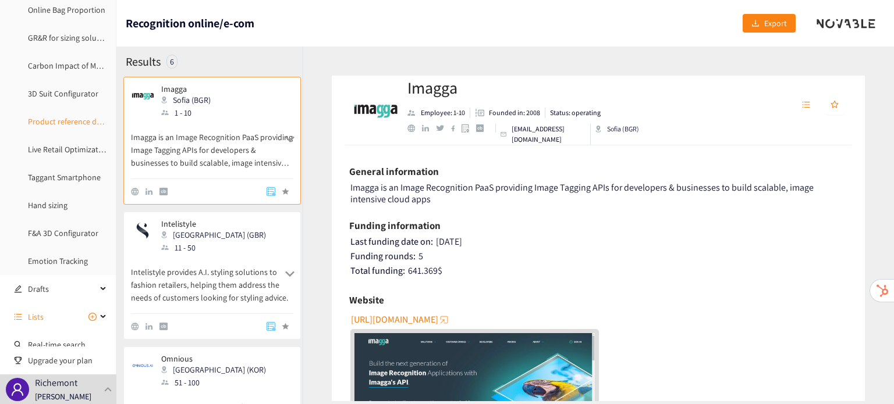
scroll to position [111, 0]
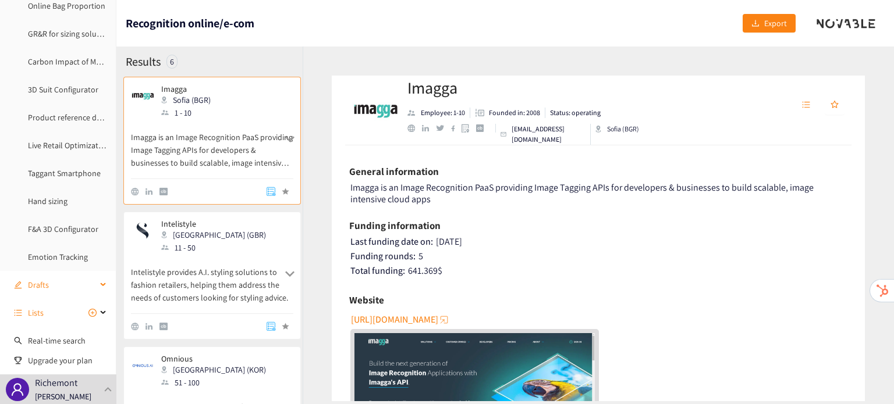
click at [58, 279] on span "Drafts" at bounding box center [62, 284] width 69 height 23
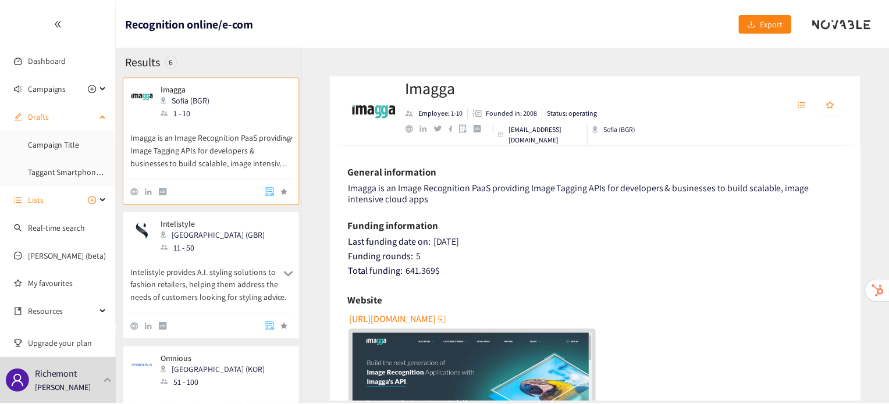
scroll to position [0, 0]
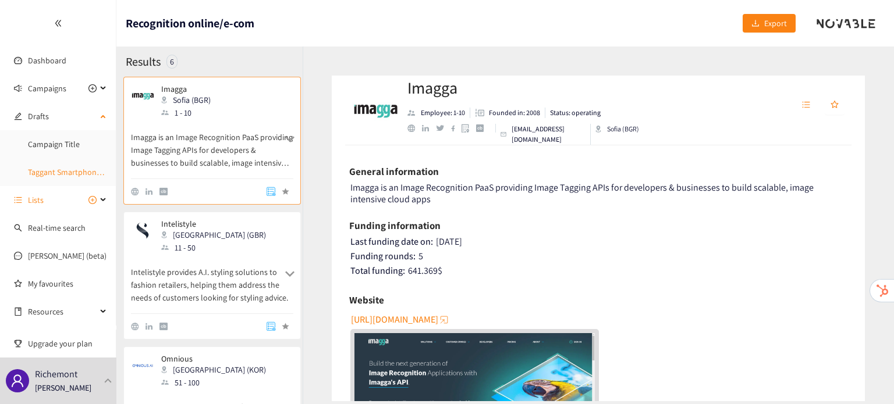
click at [49, 167] on link "Taggant Smartphone NEW" at bounding box center [73, 172] width 90 height 10
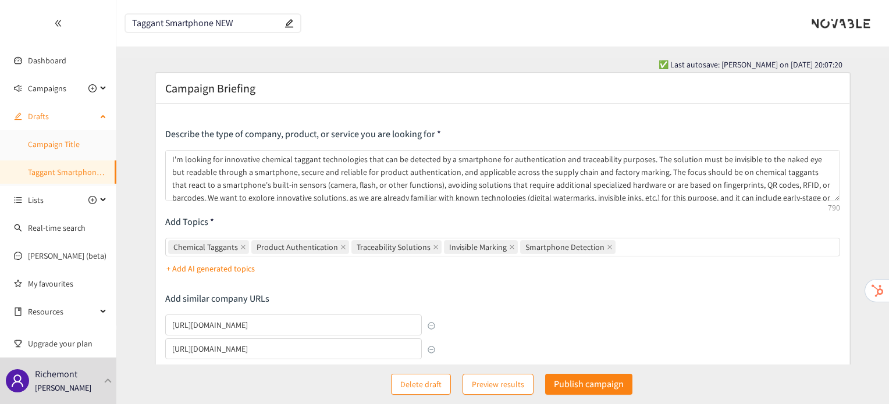
click at [48, 144] on link "Campaign Title" at bounding box center [54, 144] width 52 height 10
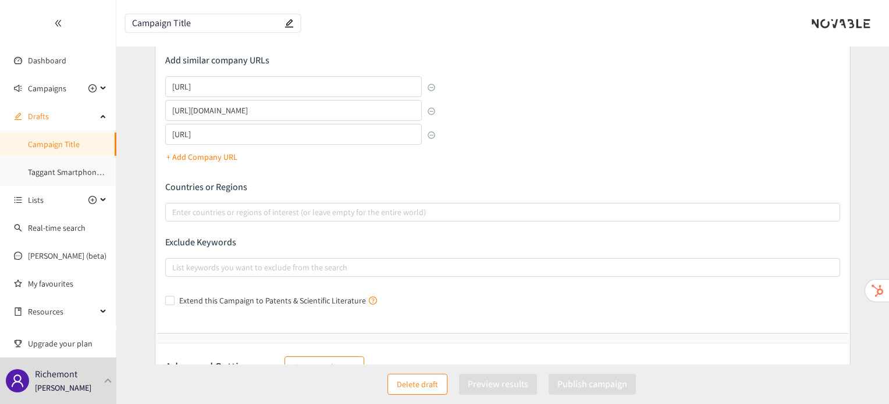
scroll to position [270, 0]
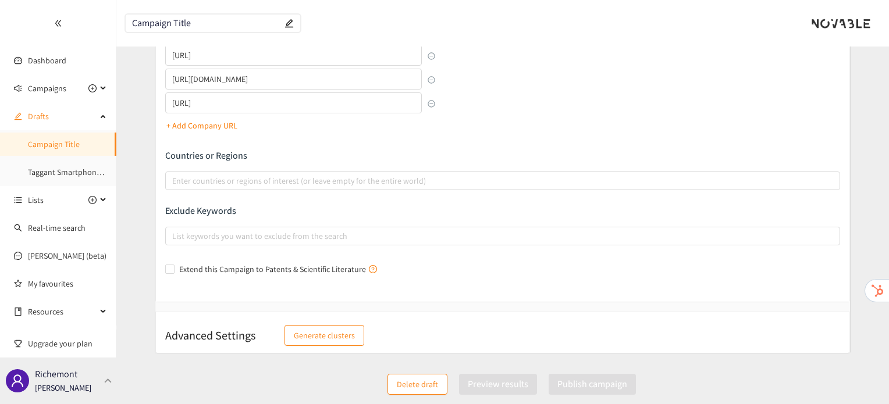
click at [84, 390] on div "Richemont Irene Violetta" at bounding box center [58, 381] width 116 height 47
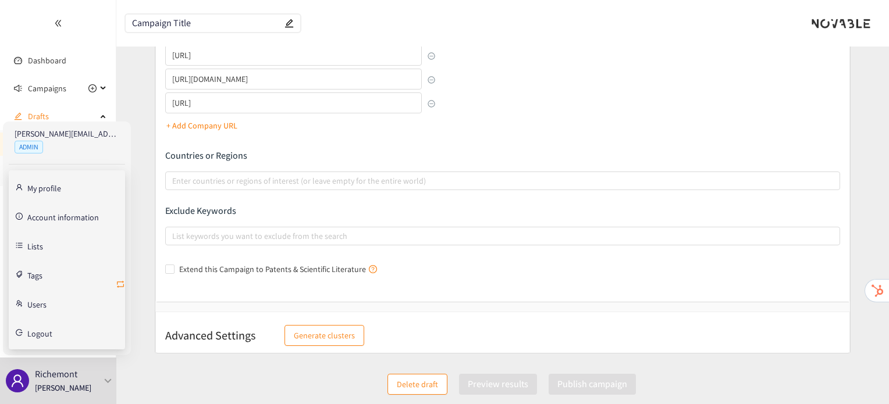
click at [119, 285] on icon "retweet" at bounding box center [120, 284] width 9 height 9
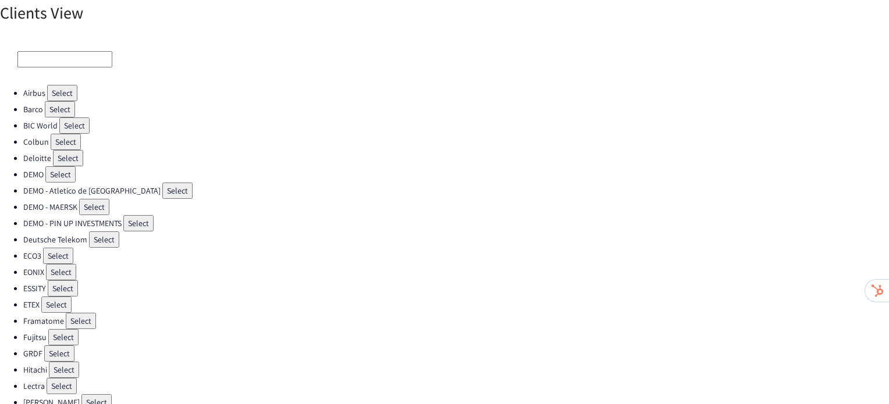
click at [69, 93] on button "Select" at bounding box center [62, 93] width 30 height 16
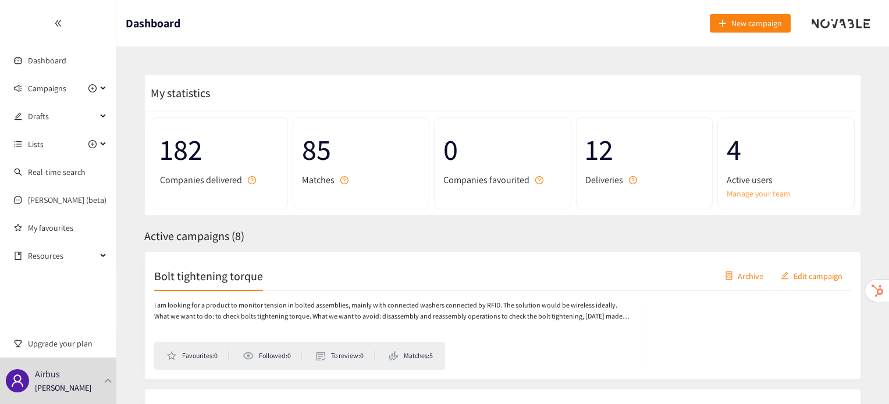
click at [732, 194] on link "Manage your team" at bounding box center [786, 193] width 119 height 13
